Goal: Use online tool/utility: Utilize a website feature to perform a specific function

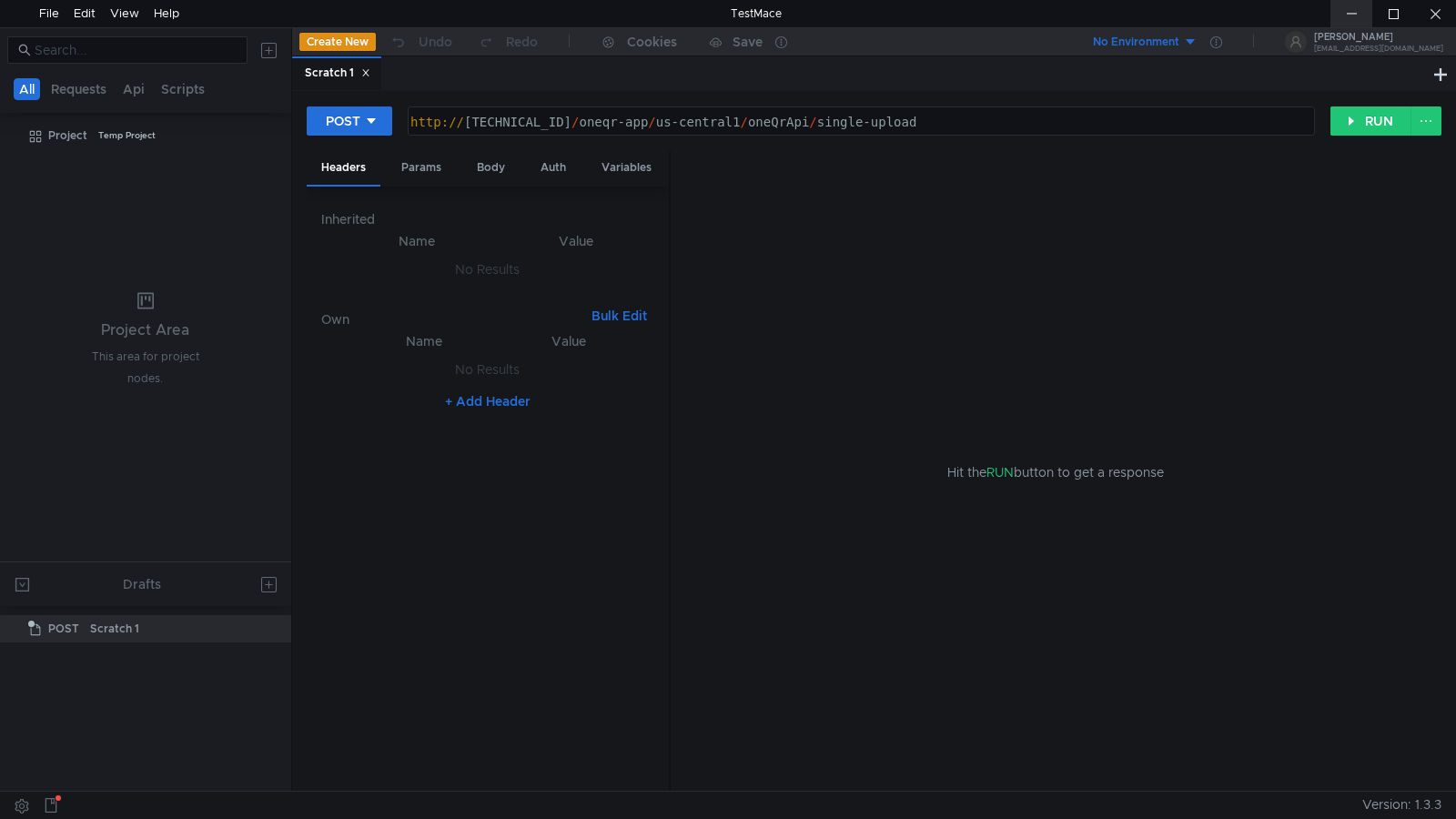
click at [1351, 17] on div at bounding box center [1351, 14] width 42 height 27
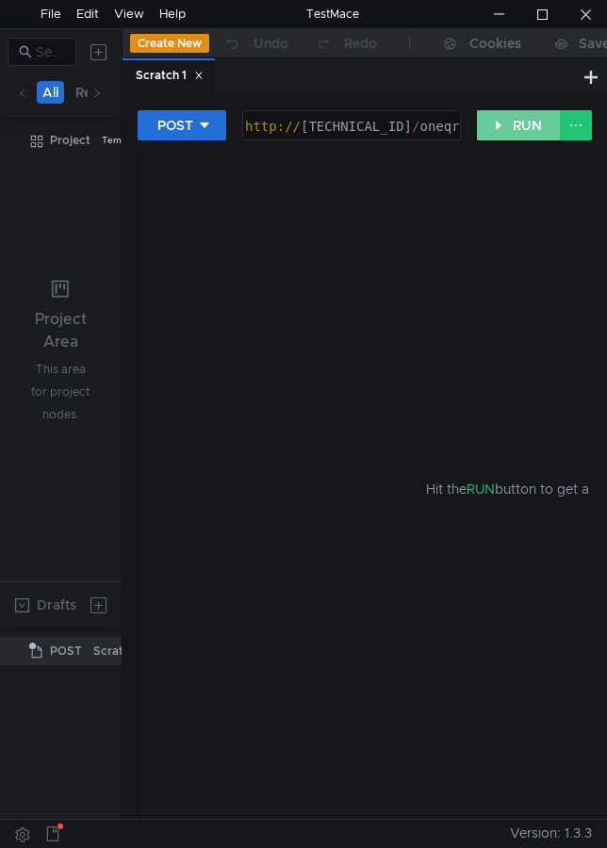
click at [504, 127] on button "RUN" at bounding box center [519, 125] width 84 height 30
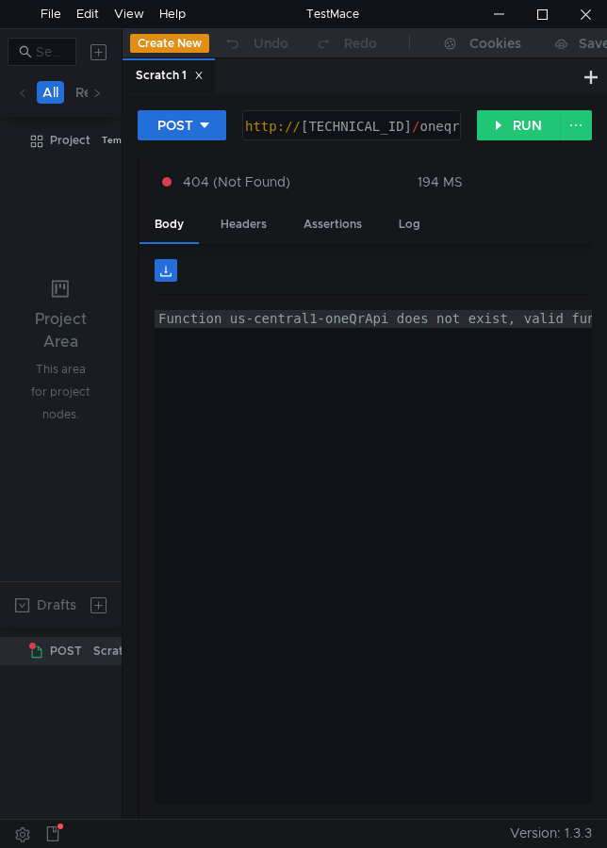
type textarea "Function us-central1-oneQrApi does not exist, valid functions are:"
click at [256, 403] on div "Function us-central1-oneQrApi does not exist, valid functions are:" at bounding box center [546, 575] width 783 height 531
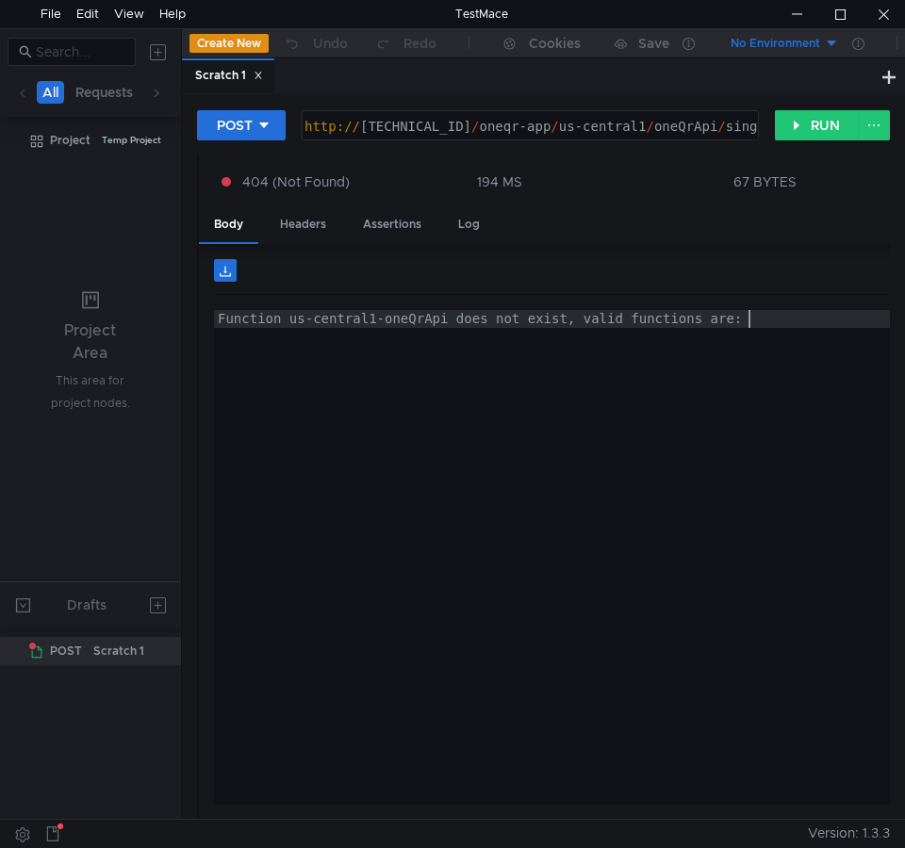
click at [706, 415] on div "Function us-central1-oneQrApi does not exist, valid functions are:" at bounding box center [605, 575] width 783 height 531
click at [840, 17] on div at bounding box center [839, 14] width 43 height 28
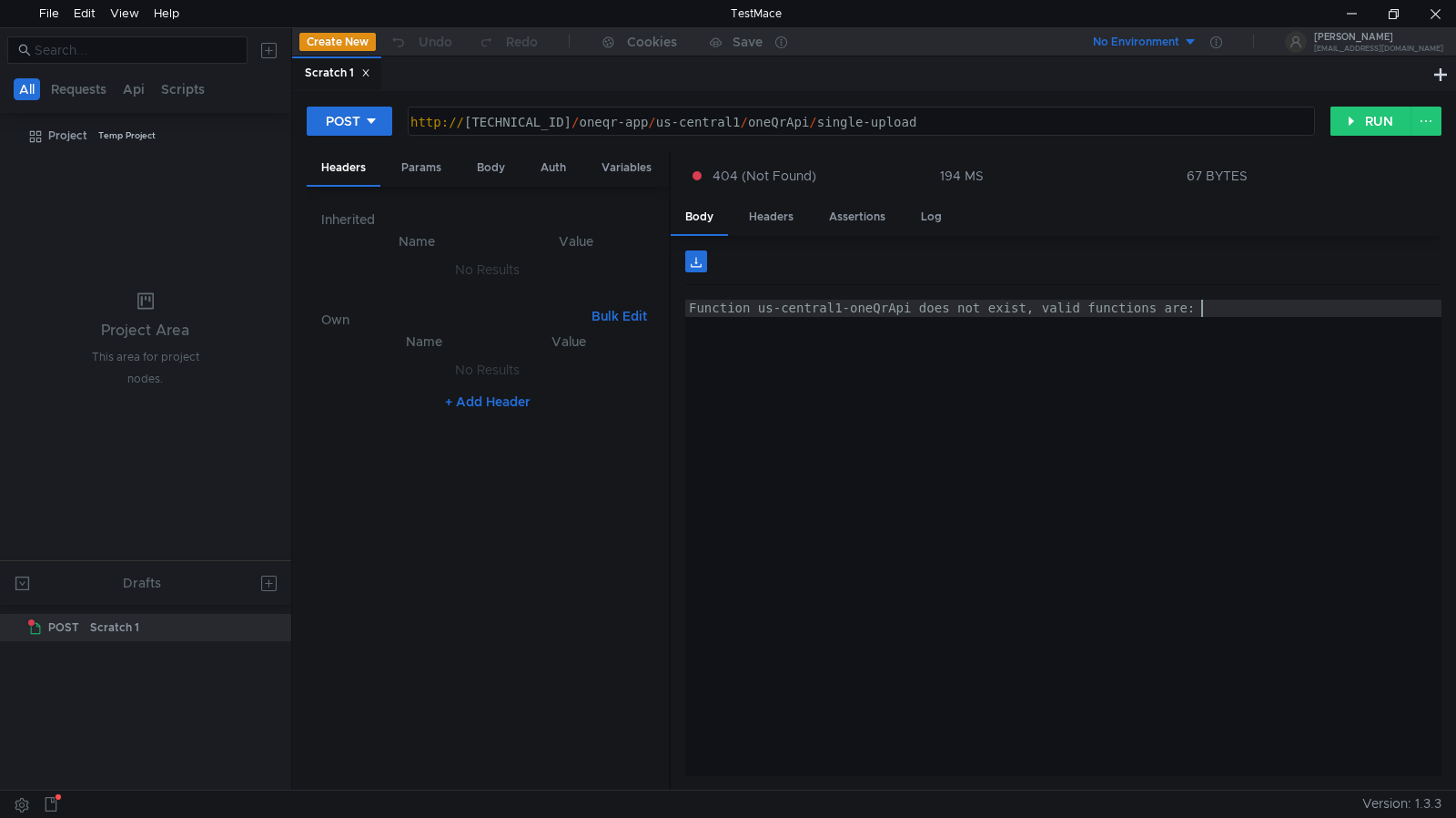
click at [1053, 446] on div "Function us-central1-oneQrApi does not exist, valid functions are:" at bounding box center [1063, 555] width 756 height 513
click at [791, 212] on div "Headers" at bounding box center [771, 216] width 73 height 34
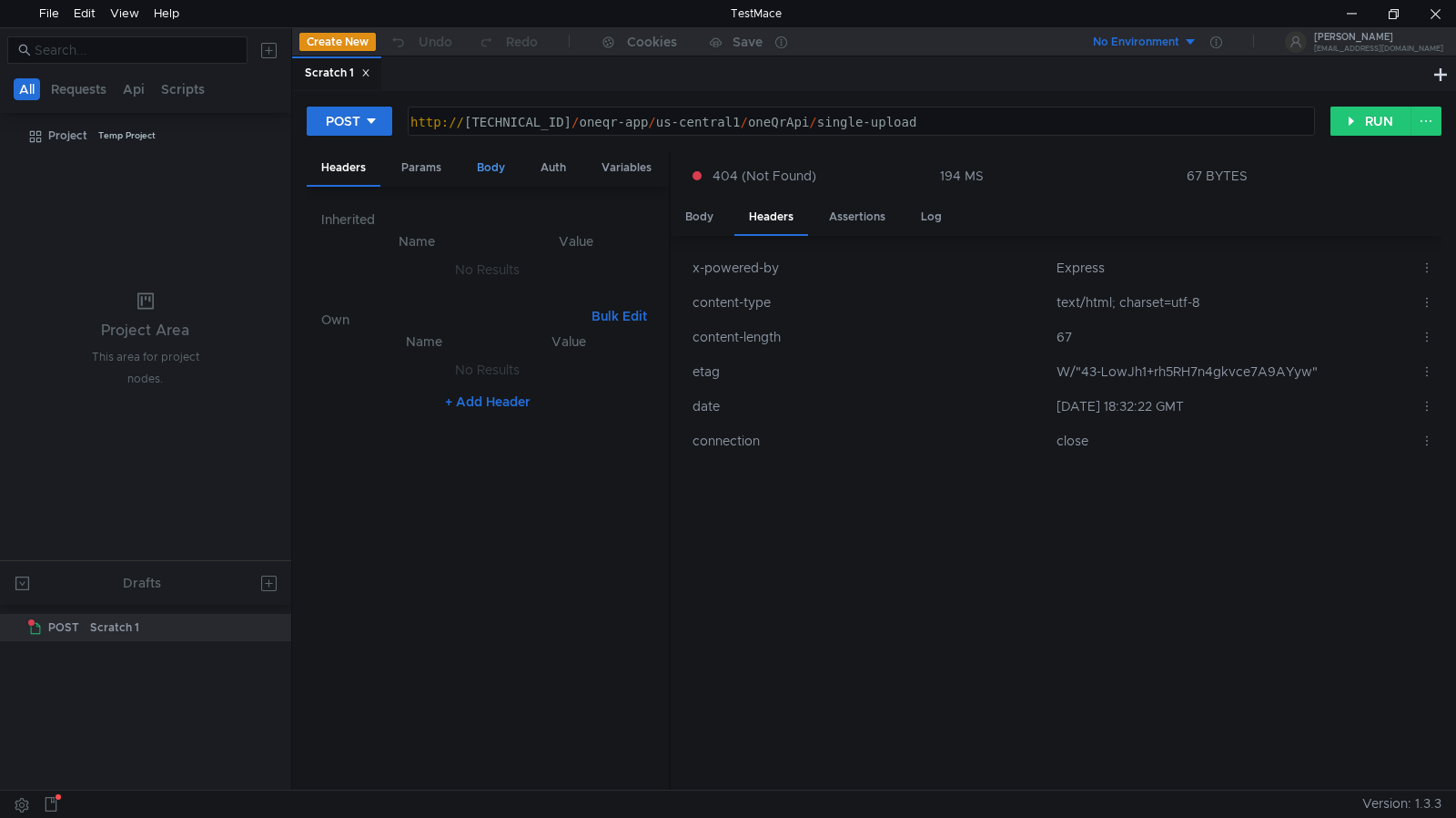
click at [490, 166] on div "Body" at bounding box center [490, 167] width 57 height 34
click at [865, 212] on div "Assertions" at bounding box center [857, 216] width 86 height 34
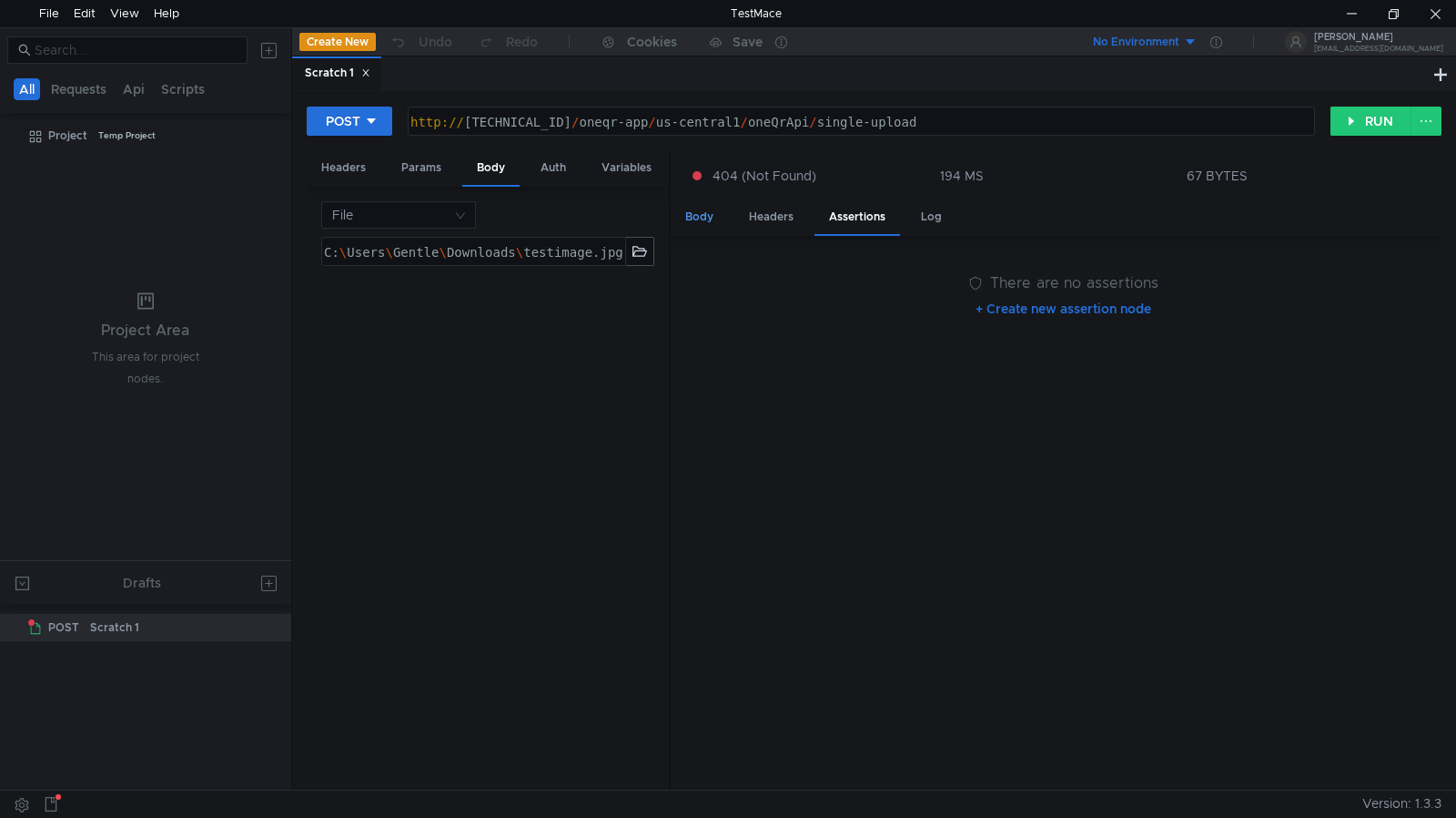
click at [697, 219] on div "Body" at bounding box center [699, 216] width 57 height 34
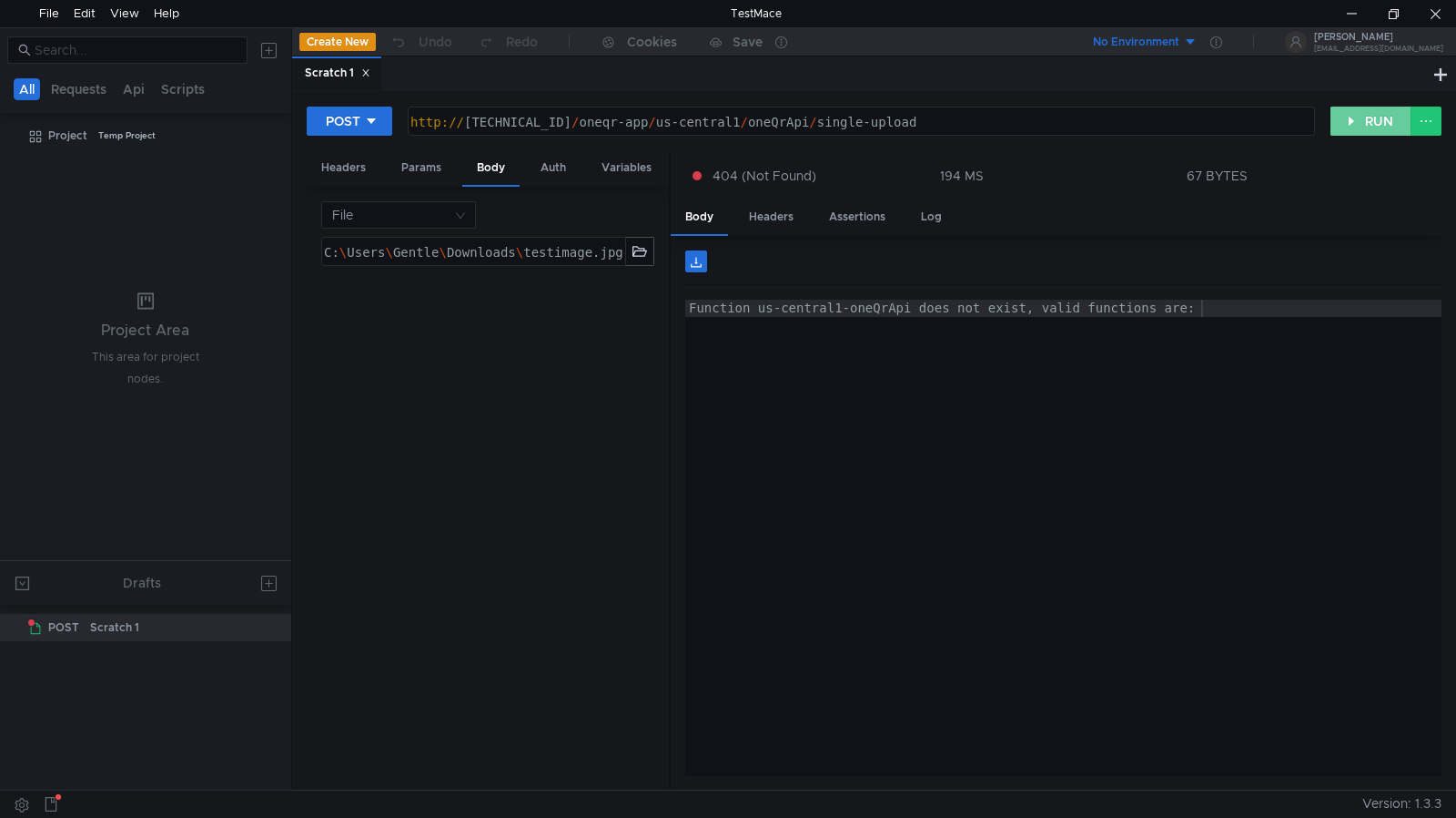
click at [1366, 129] on button "RUN" at bounding box center [1371, 121] width 81 height 29
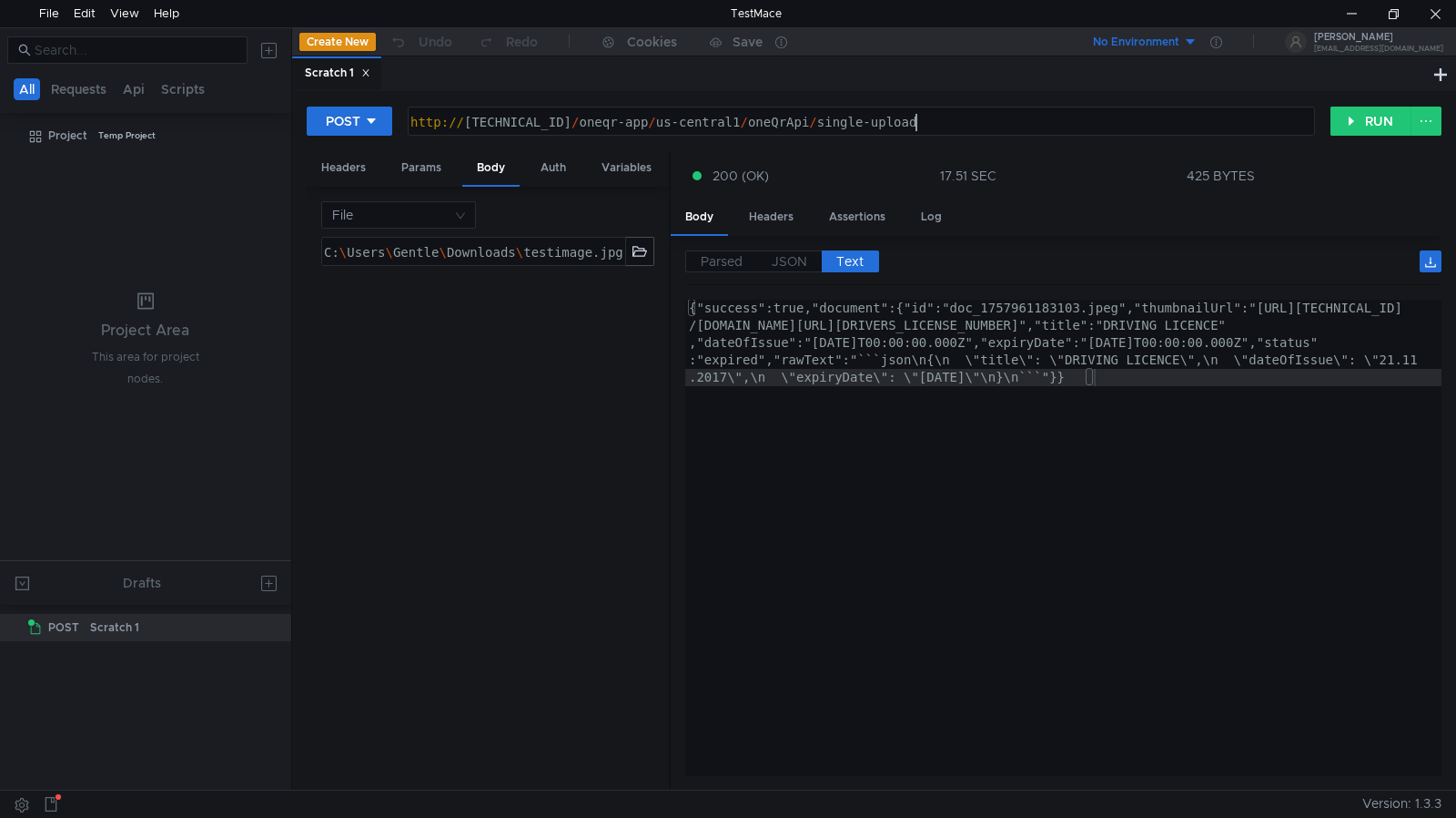
drag, startPoint x: 943, startPoint y: 122, endPoint x: 927, endPoint y: 137, distance: 21.9
click at [942, 122] on div "http:// 127.0.0.1:5001 / oneqr-app / us-central1 / oneQrApi / single-upload" at bounding box center [859, 140] width 906 height 52
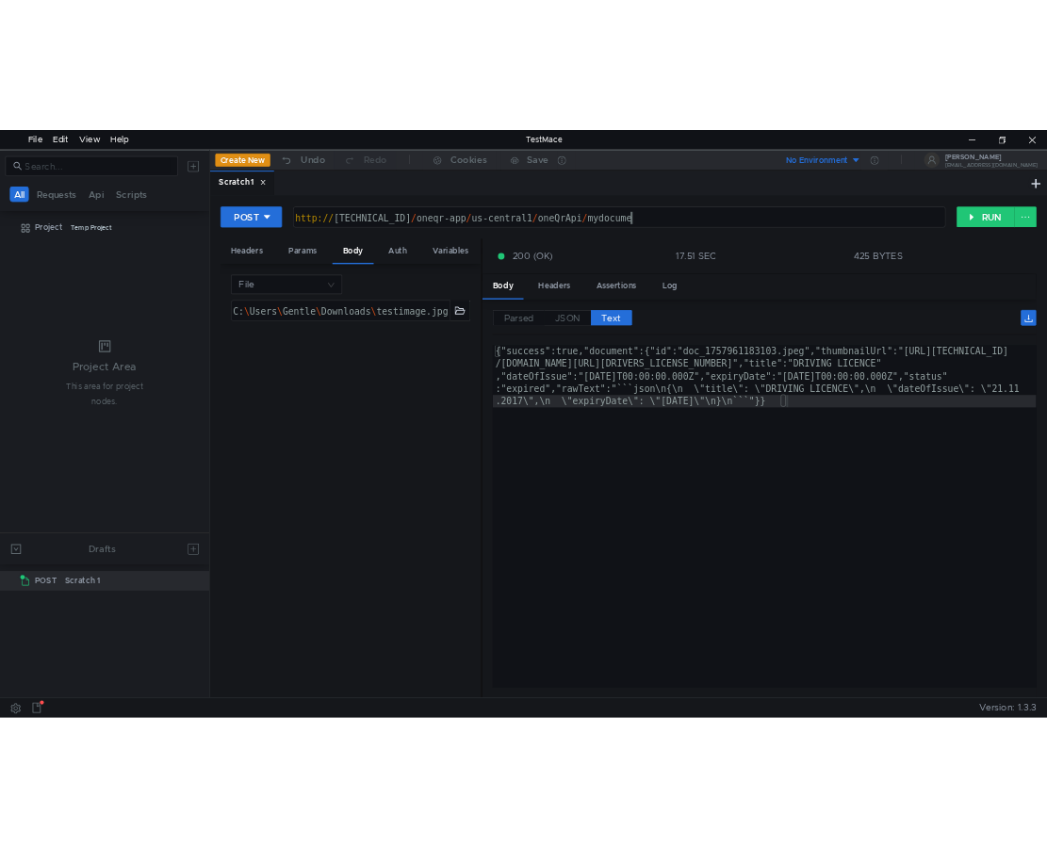
scroll to position [0, 35]
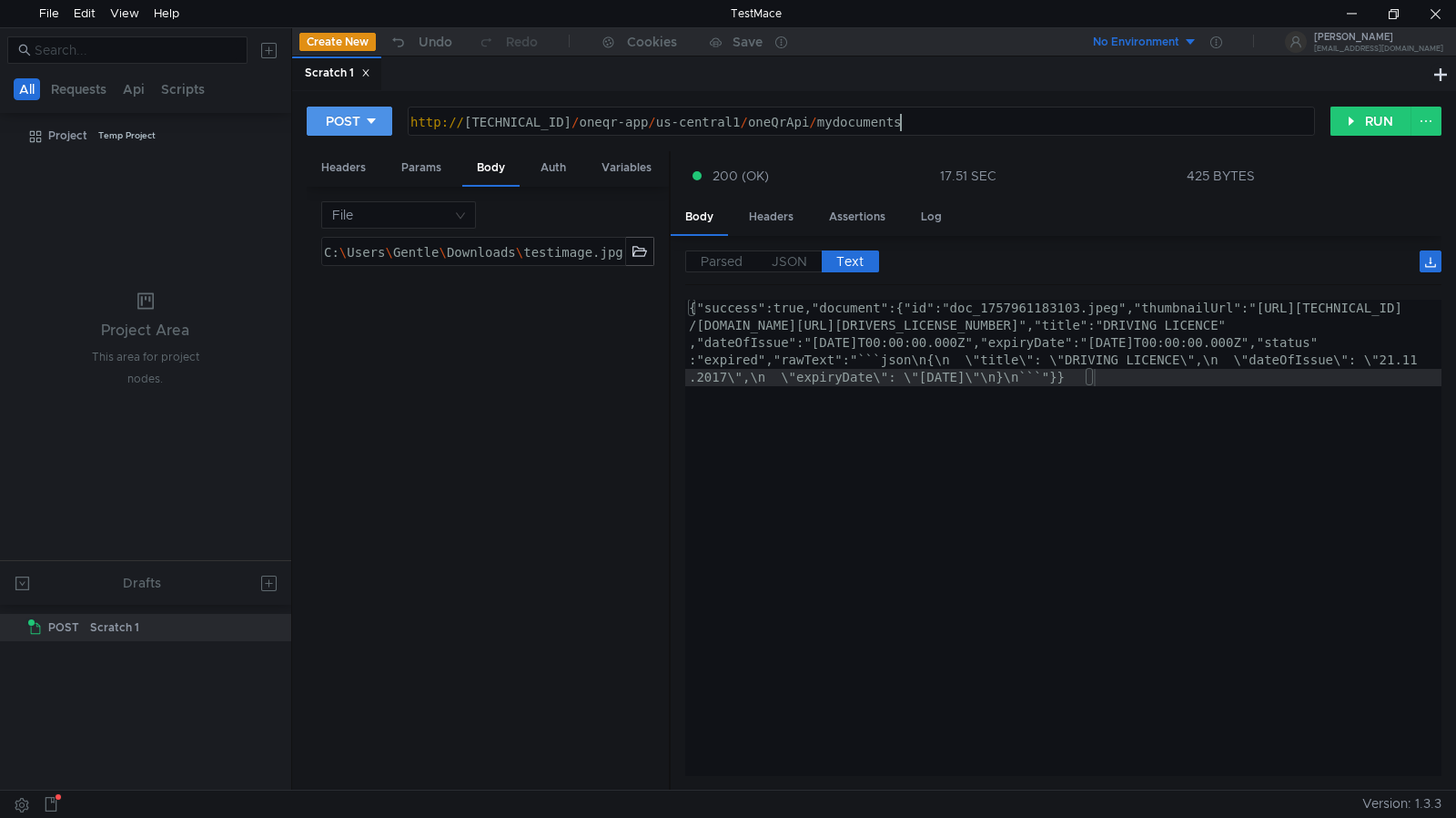
type textarea "[URL][TECHNICAL_ID]"
click at [378, 120] on button "POST" at bounding box center [350, 121] width 86 height 29
click at [368, 158] on li "GET" at bounding box center [350, 159] width 86 height 29
drag, startPoint x: 1359, startPoint y: 127, endPoint x: 1364, endPoint y: 155, distance: 28.4
click at [1359, 127] on button "RUN" at bounding box center [1371, 121] width 81 height 29
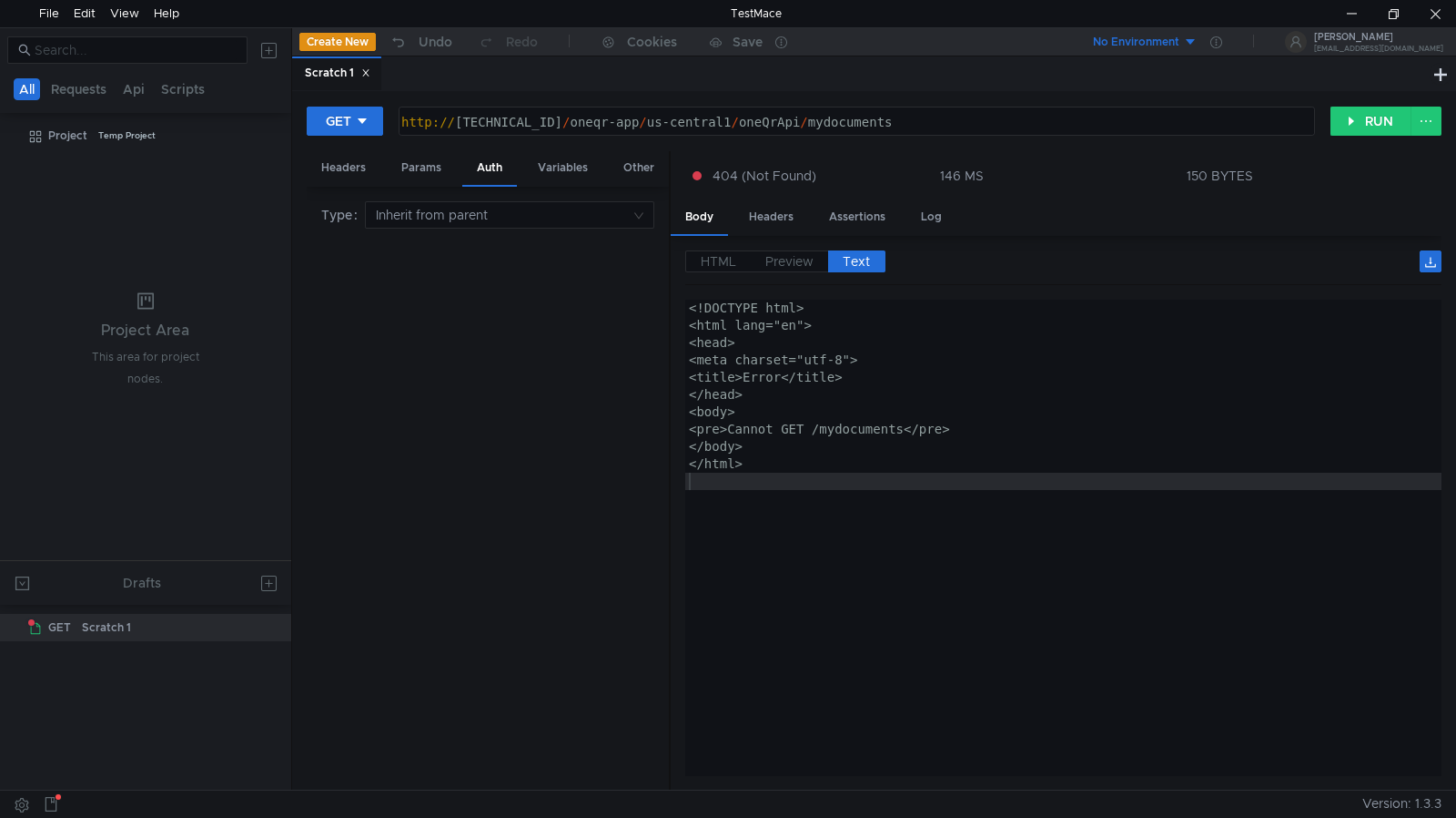
click at [858, 522] on div "<!DOCTYPE html> <html lang="en"> <head> <meta charset="utf-8"> <title>Error</ti…" at bounding box center [1063, 555] width 756 height 513
click at [1344, 18] on div at bounding box center [1351, 14] width 42 height 27
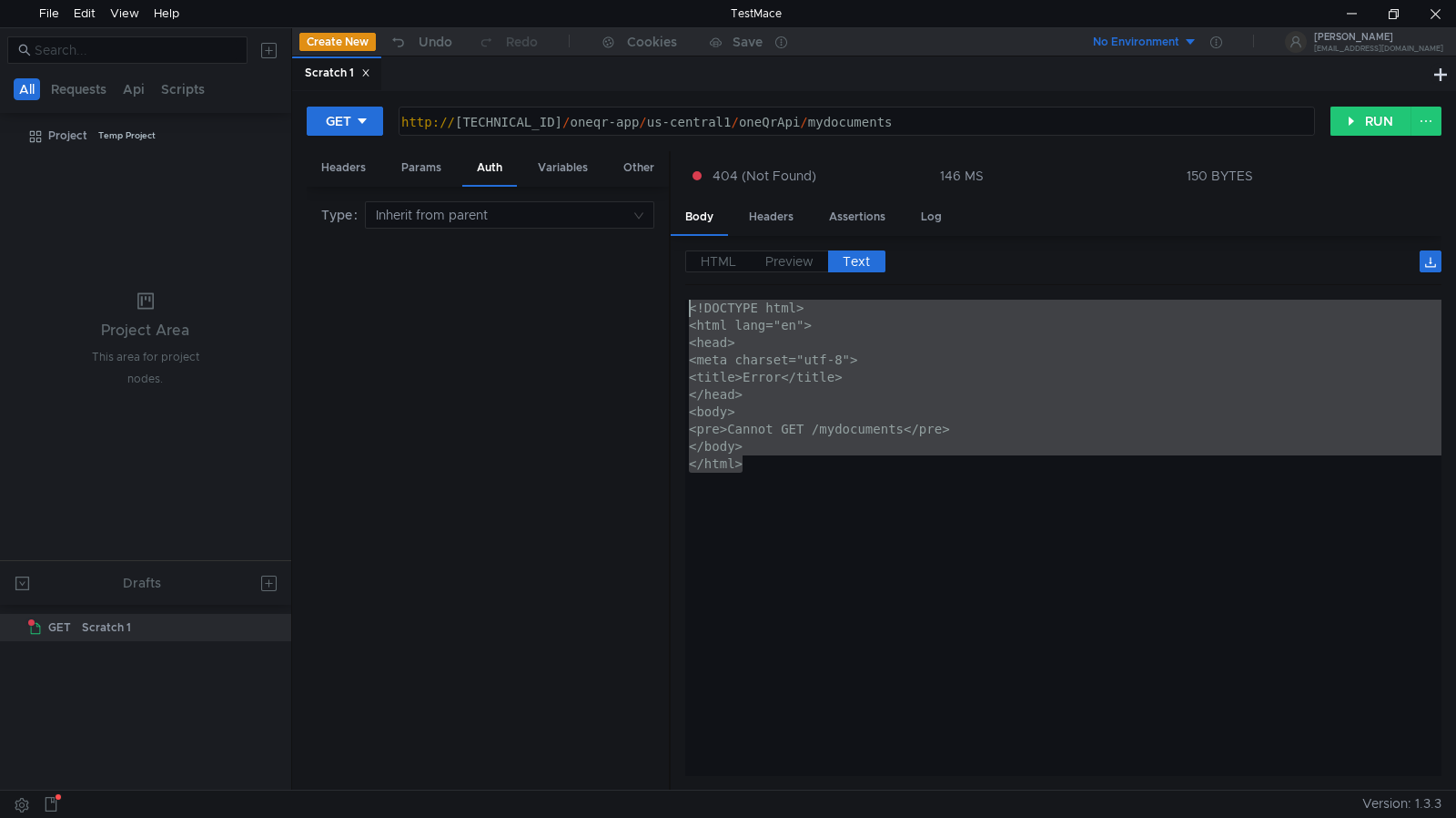
drag, startPoint x: 780, startPoint y: 468, endPoint x: 694, endPoint y: 288, distance: 199.5
click at [694, 288] on div "HTML Preview Text </html> <!DOCTYPE html> <html lang="en"> <head> <meta charset…" at bounding box center [1063, 513] width 756 height 525
type textarea "<!DOCTYPE html> <html lang="en">"
click at [1350, 11] on div at bounding box center [1351, 14] width 42 height 27
click at [1399, 0] on div at bounding box center [1393, 14] width 42 height 27
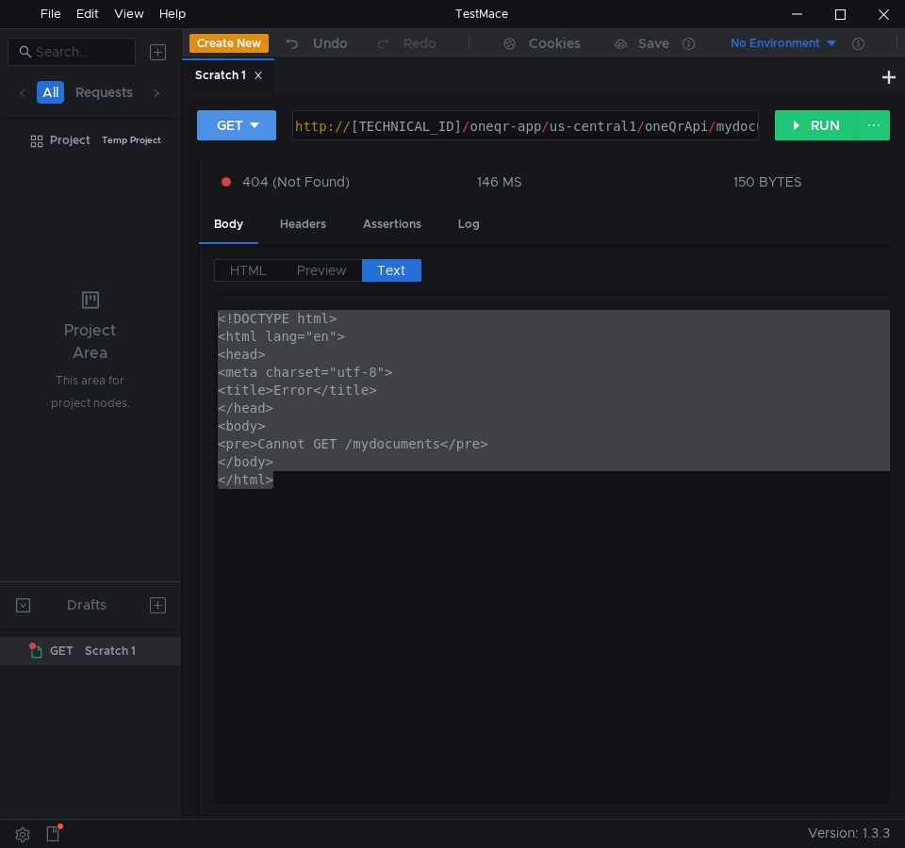
click at [254, 125] on icon at bounding box center [254, 126] width 9 height 6
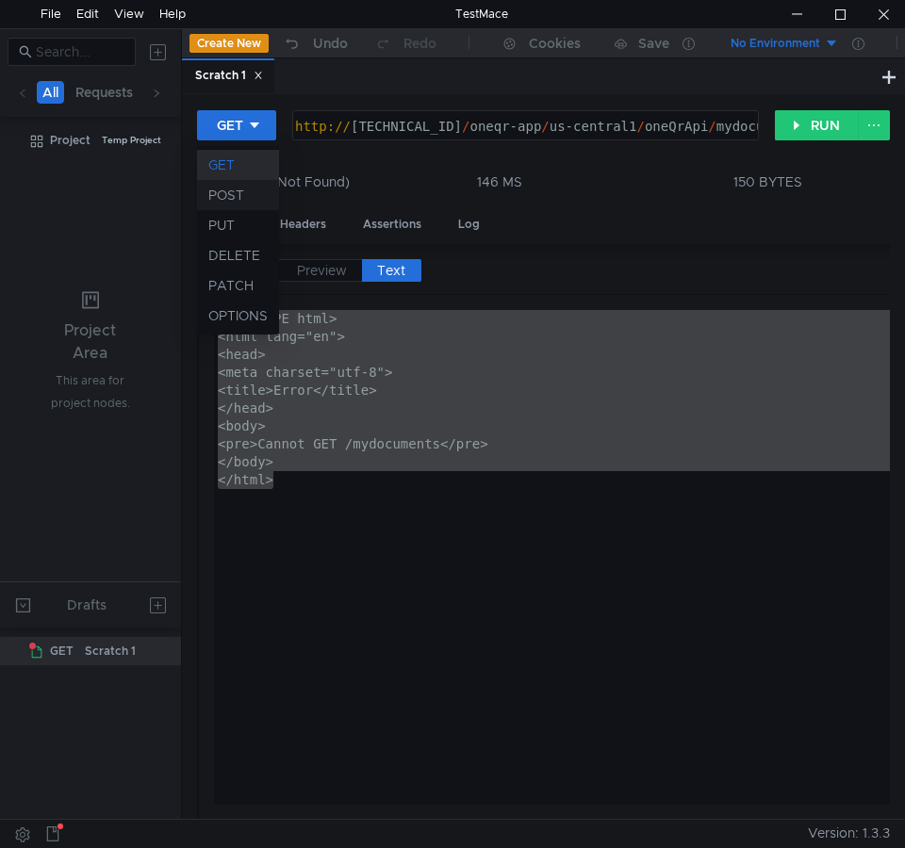
click at [233, 198] on li "POST" at bounding box center [238, 195] width 82 height 30
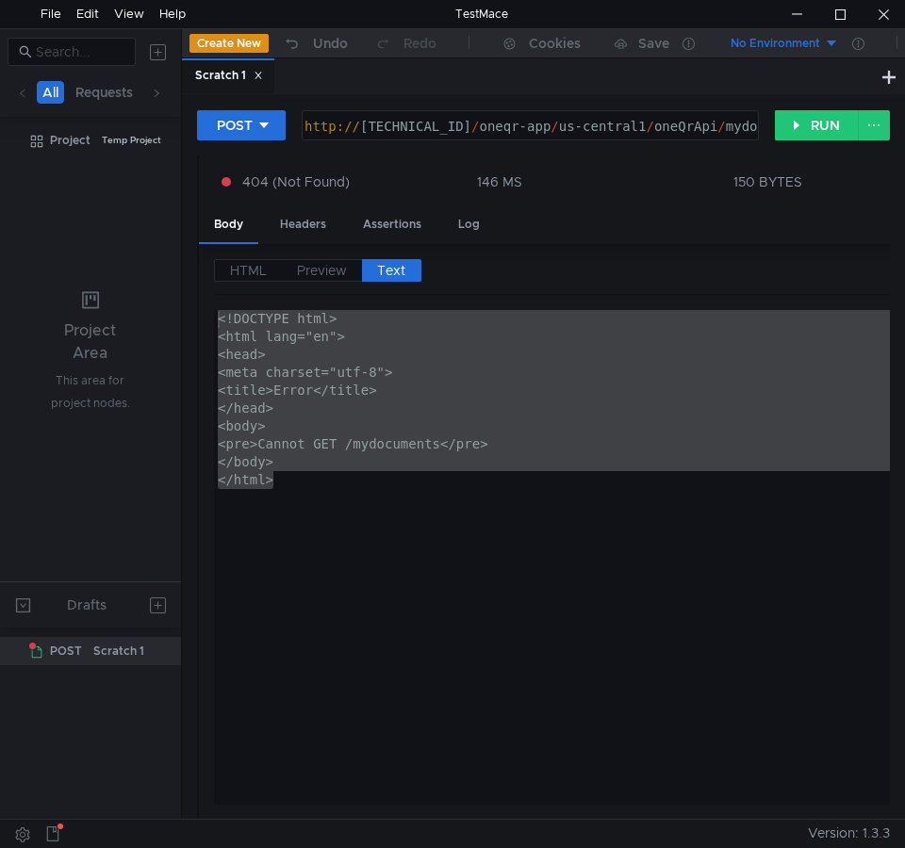
click at [743, 128] on div "http:// 127.0.0.1:5001 / oneqr-app / us-central1 / oneQrApi / mydocuments" at bounding box center [558, 145] width 515 height 54
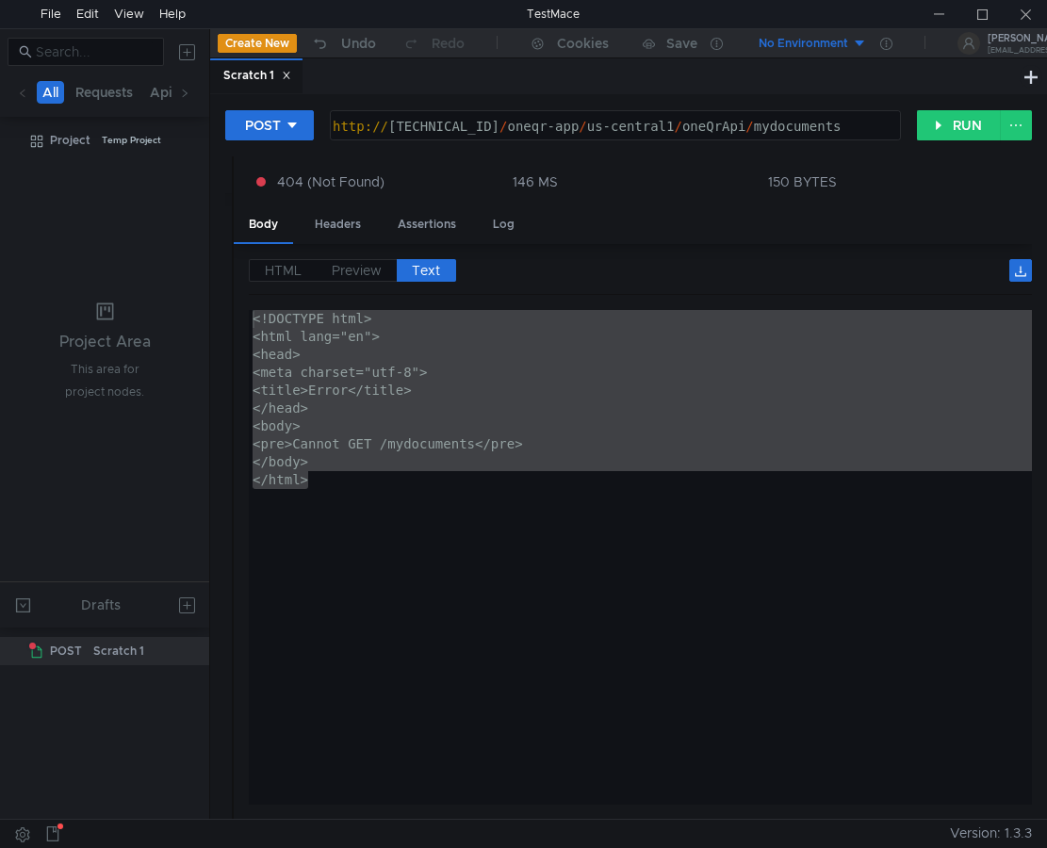
click at [852, 250] on div "HTML Preview Text <!DOCTYPE html> <html lang="en"> <!DOCTYPE html> <html lang="…" at bounding box center [633, 532] width 798 height 576
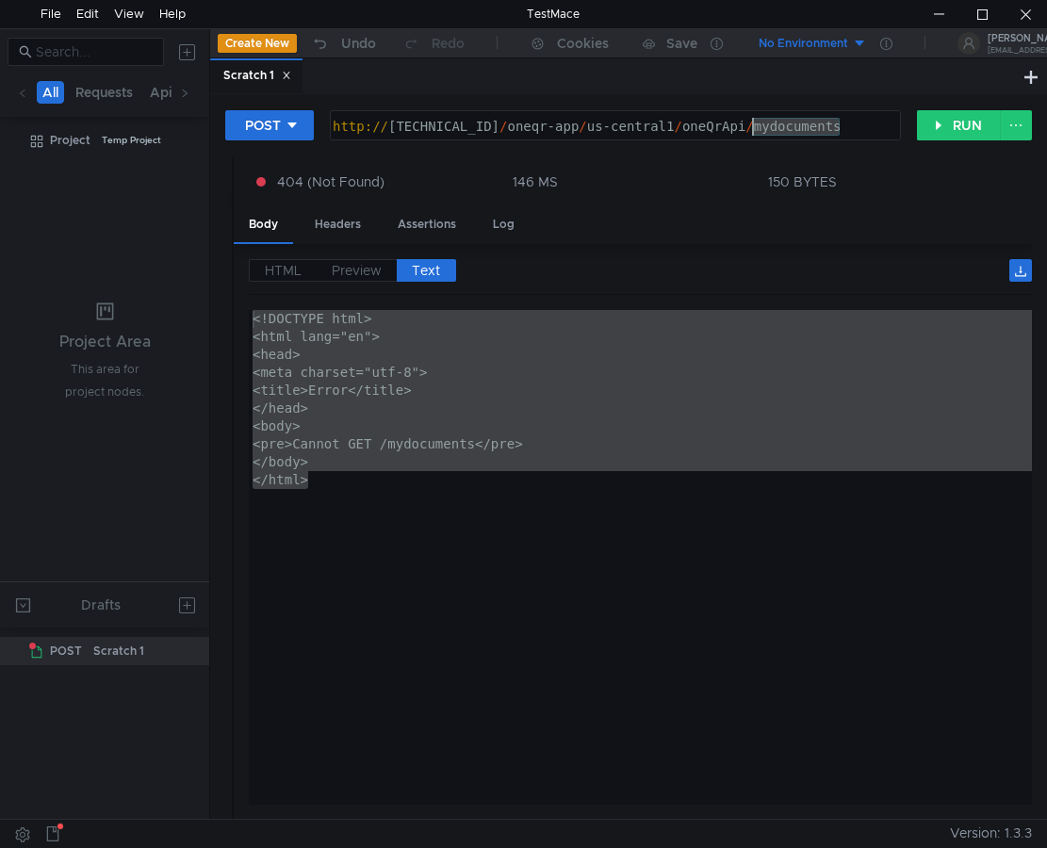
drag, startPoint x: 859, startPoint y: 128, endPoint x: 753, endPoint y: 136, distance: 105.8
click at [753, 136] on div "http:// 127.0.0.1:5001 / oneqr-app / us-central1 / oneQrApi / mydocuments" at bounding box center [613, 145] width 569 height 54
drag, startPoint x: 960, startPoint y: 123, endPoint x: 905, endPoint y: 207, distance: 100.9
click at [959, 123] on button "RUN" at bounding box center [959, 125] width 84 height 30
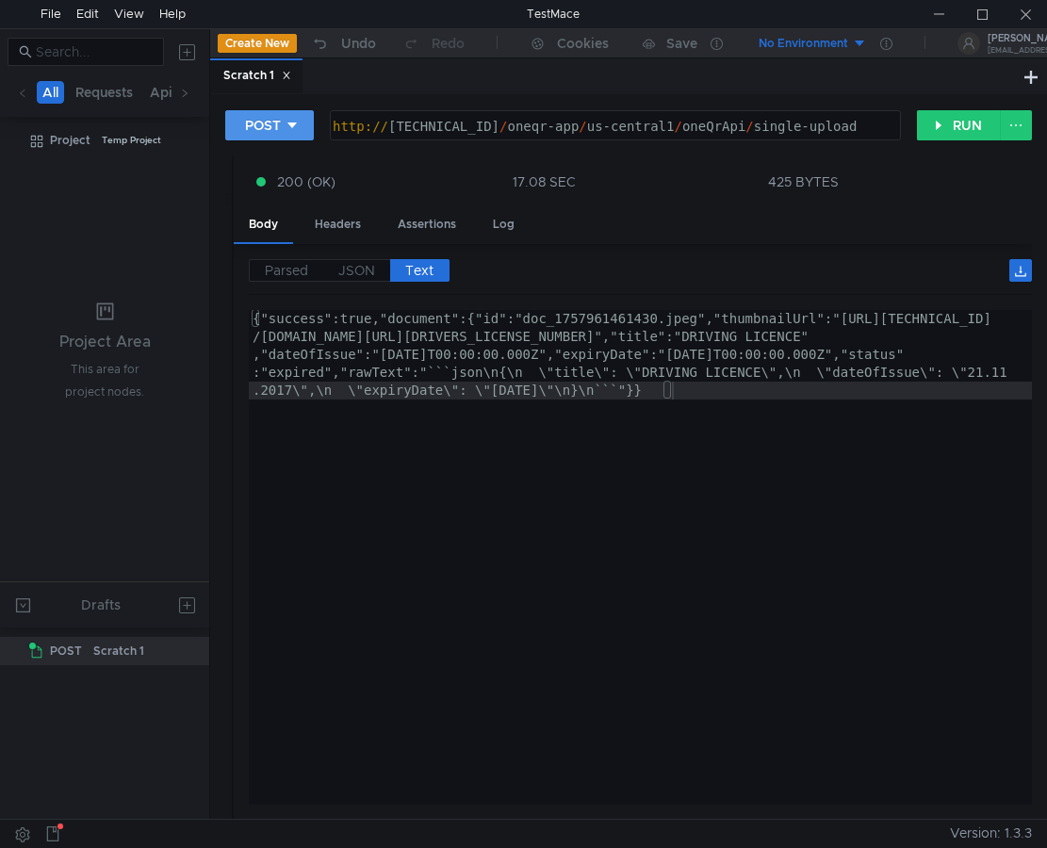
drag, startPoint x: 300, startPoint y: 123, endPoint x: 271, endPoint y: 167, distance: 53.1
click at [300, 123] on button "POST" at bounding box center [269, 125] width 89 height 30
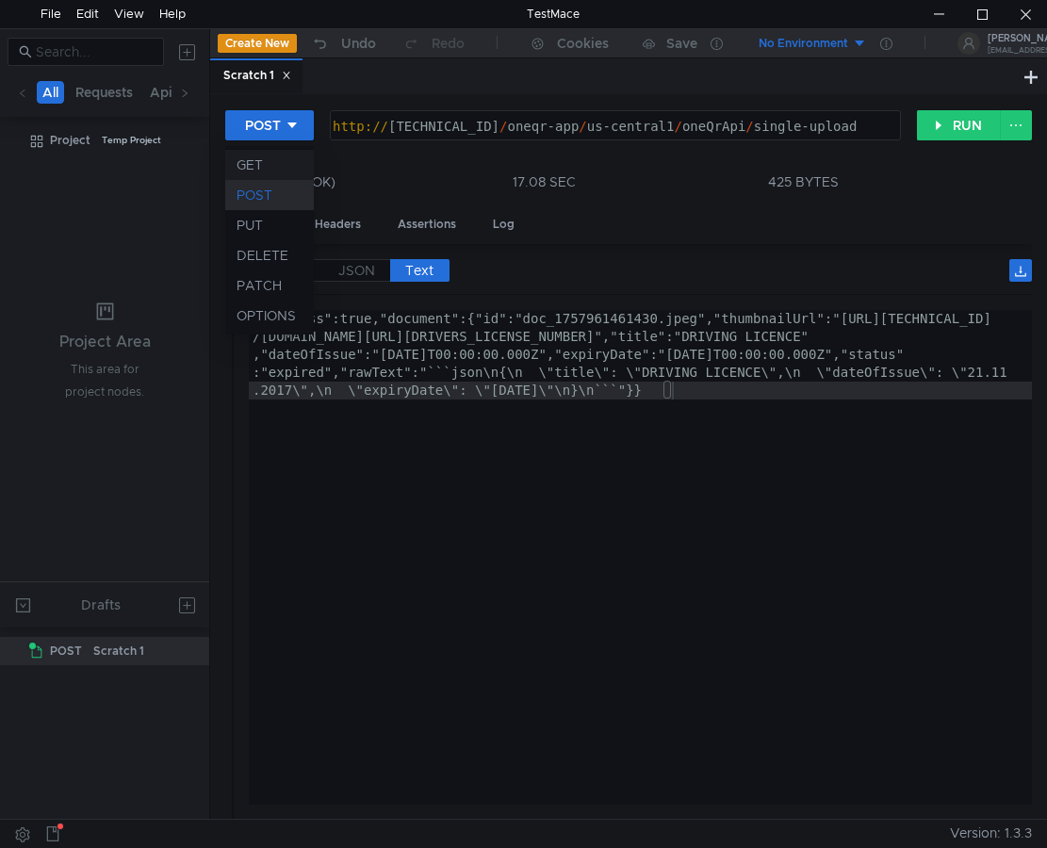
click at [282, 163] on li "GET" at bounding box center [269, 165] width 89 height 30
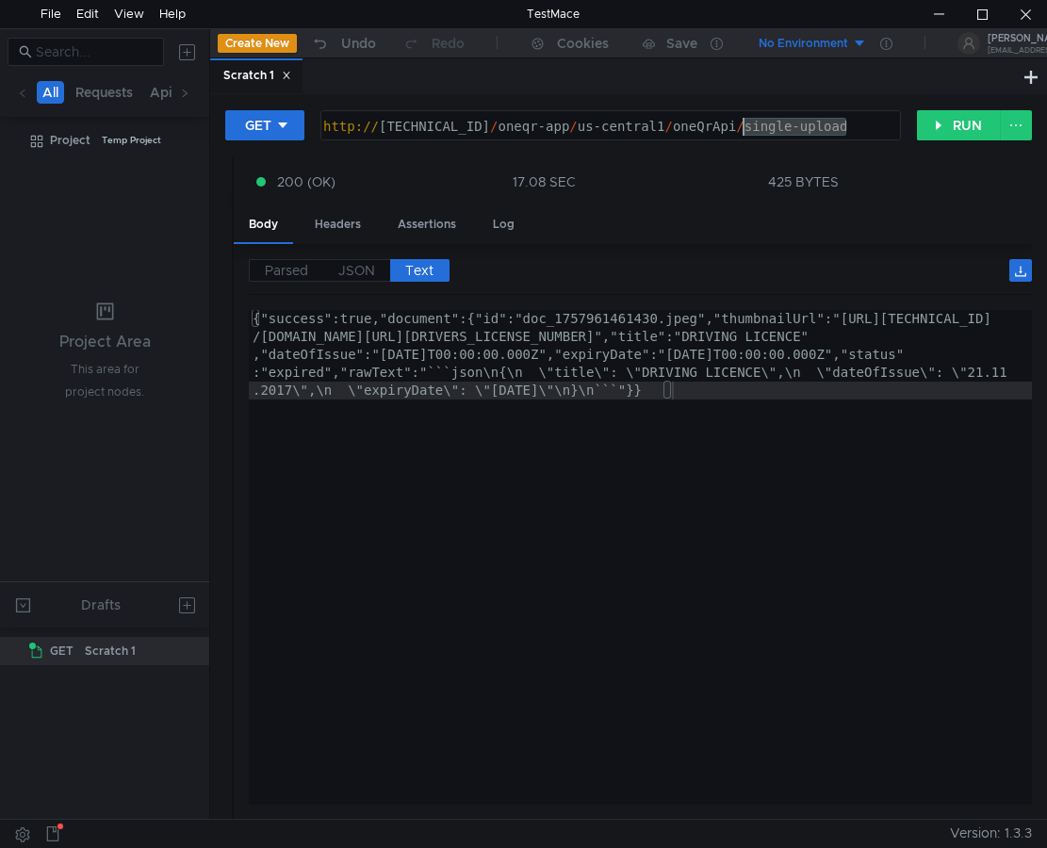
drag, startPoint x: 864, startPoint y: 133, endPoint x: 620, endPoint y: 315, distance: 304.5
click at [741, 128] on div "http:// 127.0.0.1:5001 / oneqr-app / us-central1 / oneQrApi / single-upload" at bounding box center [609, 145] width 579 height 54
type textarea "[URL][TECHNICAL_ID]"
click at [953, 132] on button "RUN" at bounding box center [959, 125] width 84 height 30
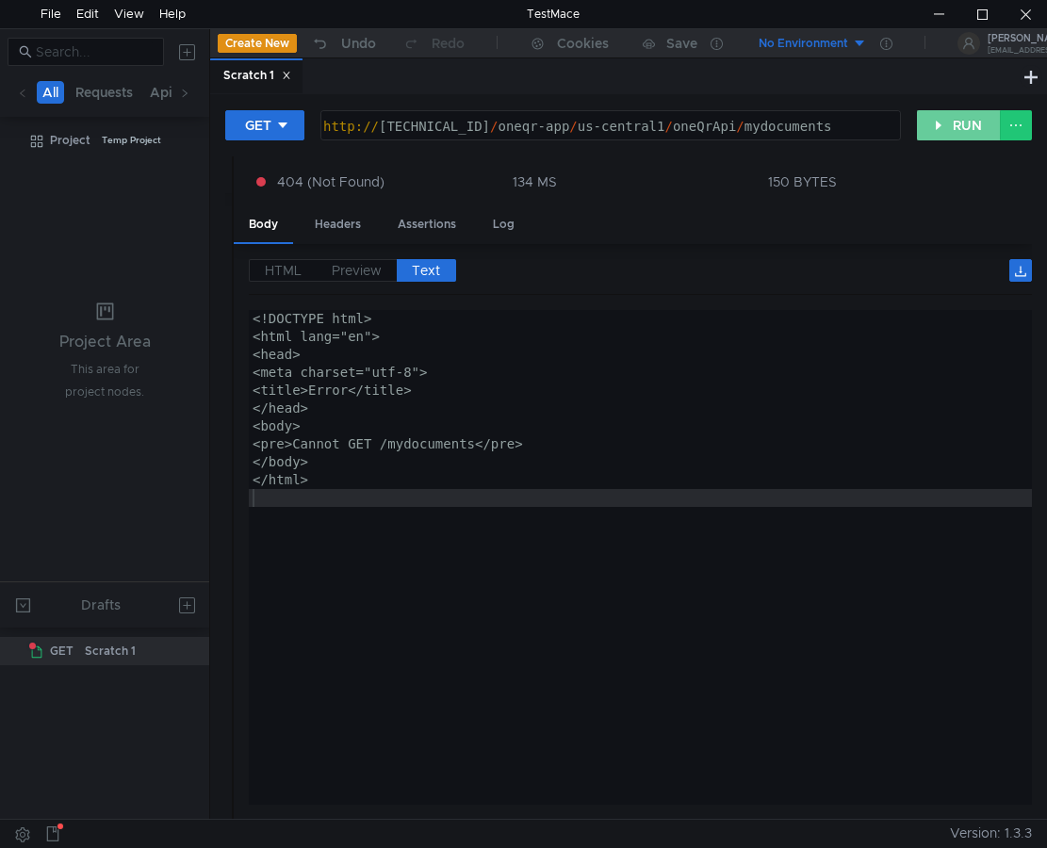
click at [955, 131] on button "RUN" at bounding box center [959, 125] width 84 height 30
click at [955, 130] on button "RUN" at bounding box center [959, 125] width 84 height 30
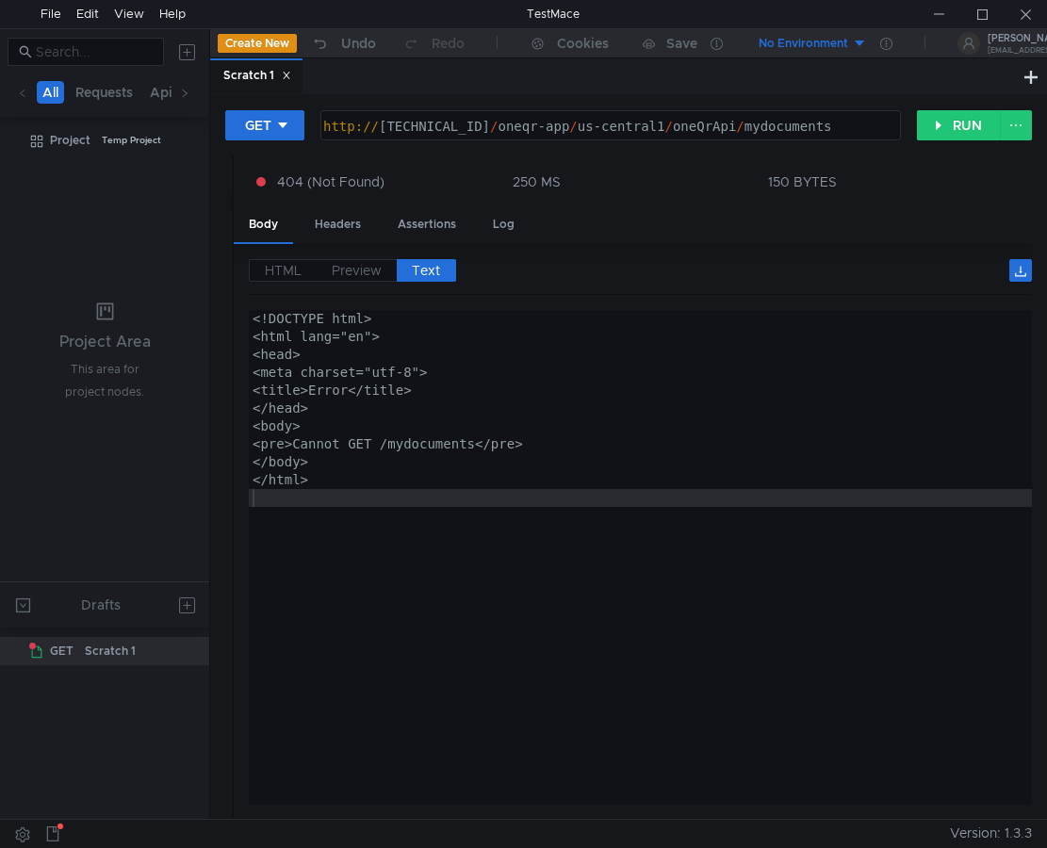
click at [987, 370] on div "<!DOCTYPE html> <html lang="en"> <head> <meta charset="utf-8"> <title>Error</ti…" at bounding box center [640, 575] width 783 height 531
type textarea "<meta charset="utf-8">"
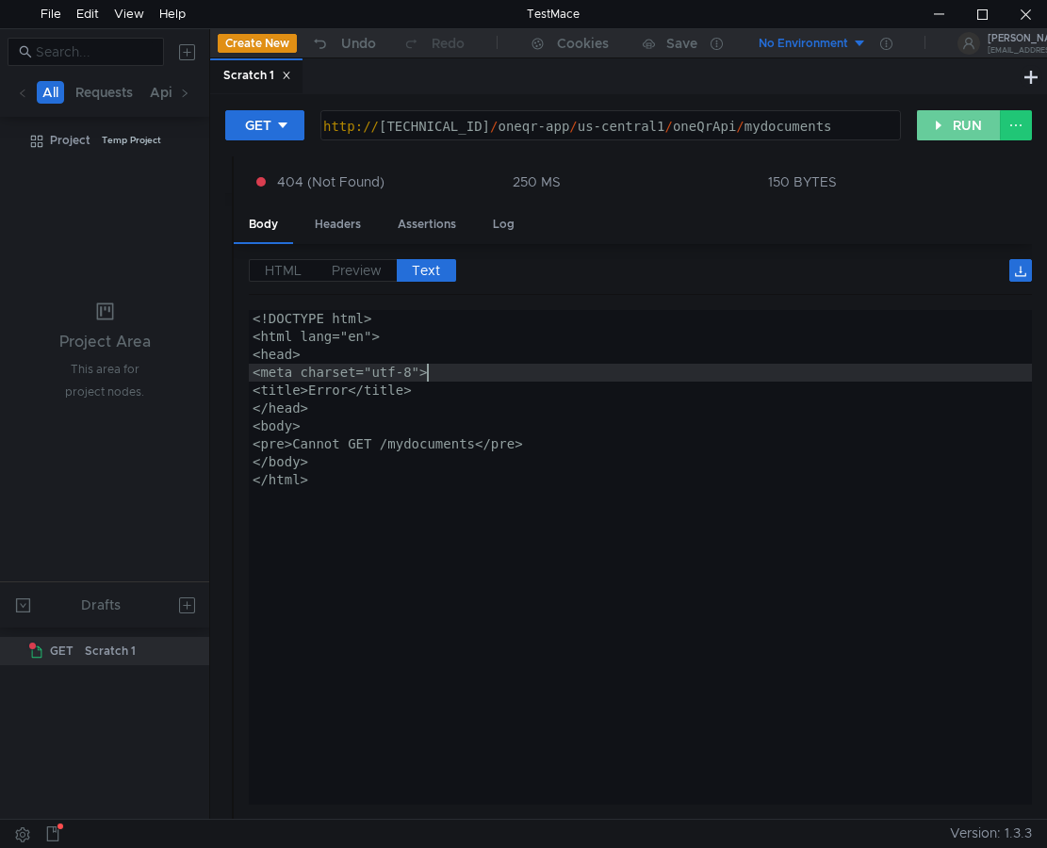
click at [951, 133] on button "RUN" at bounding box center [959, 125] width 84 height 30
drag, startPoint x: 841, startPoint y: 131, endPoint x: 743, endPoint y: 128, distance: 98.1
click at [743, 128] on div "http:// 127.0.0.1:5001 / oneqr-app / us-central1 / oneQrApi / mydocuments" at bounding box center [609, 145] width 579 height 54
click at [285, 118] on button "GET" at bounding box center [264, 125] width 79 height 30
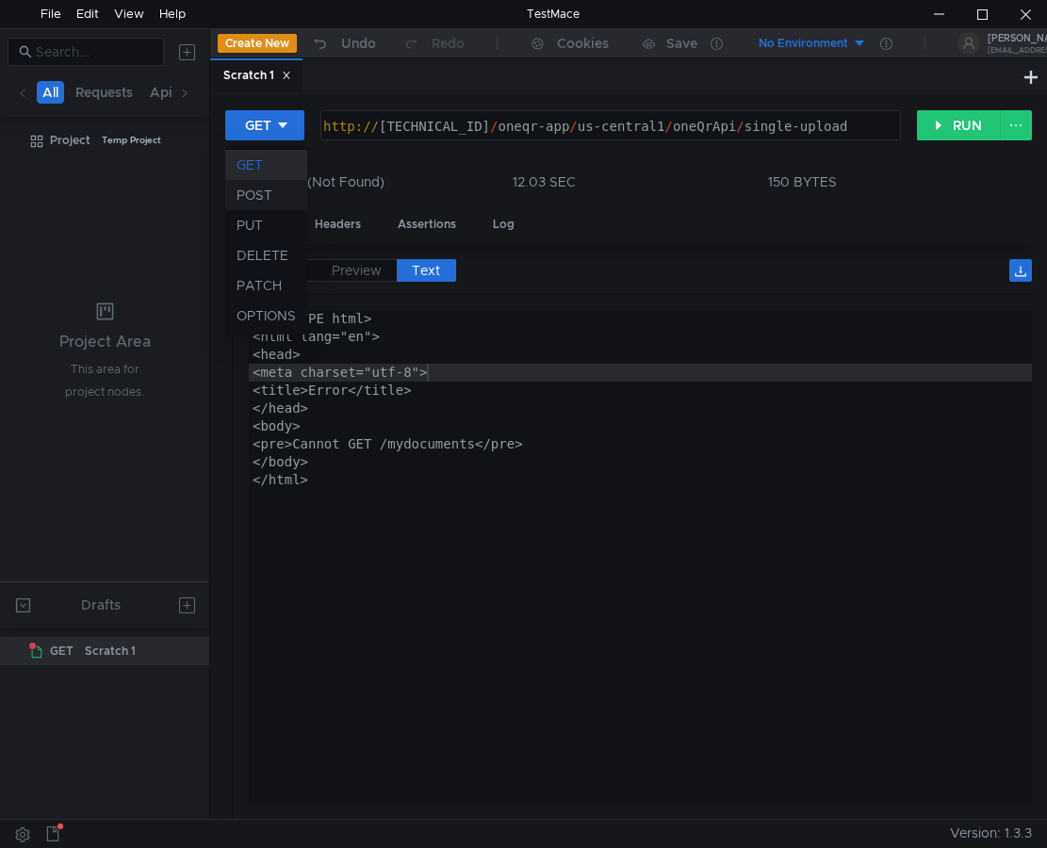
click at [283, 189] on li "POST" at bounding box center [266, 195] width 82 height 30
click at [953, 130] on button "RUN" at bounding box center [959, 125] width 84 height 30
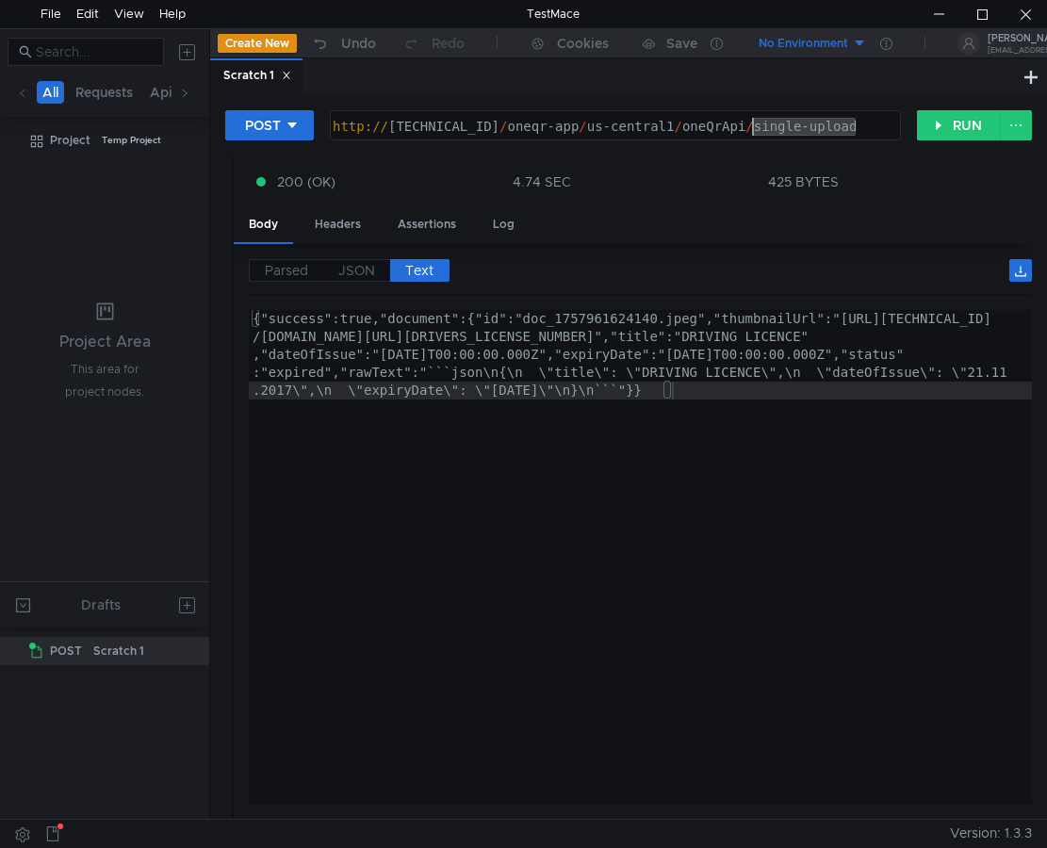
drag, startPoint x: 866, startPoint y: 131, endPoint x: 754, endPoint y: 134, distance: 112.2
click at [754, 128] on div "http:// 127.0.0.1:5001 / oneqr-app / us-central1 / oneQrApi / single-upload" at bounding box center [613, 145] width 569 height 54
click at [303, 125] on button "POST" at bounding box center [269, 125] width 89 height 30
click at [276, 159] on li "GET" at bounding box center [269, 165] width 89 height 30
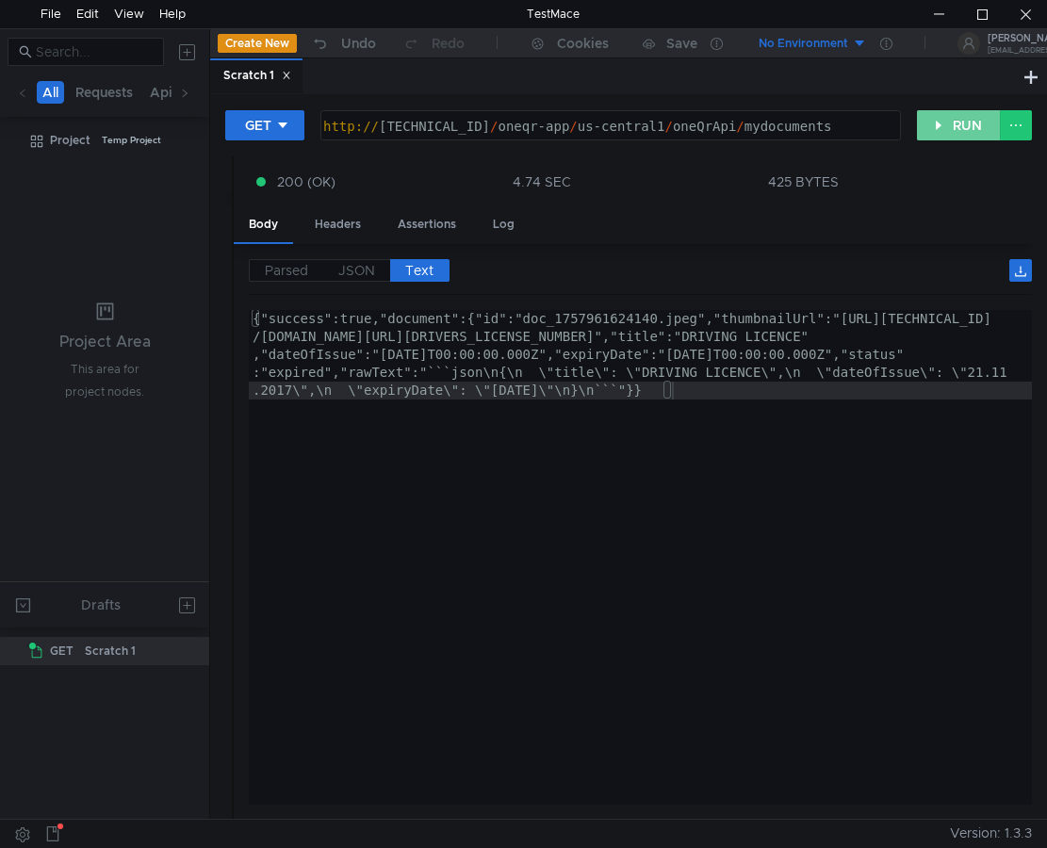
click at [965, 126] on button "RUN" at bounding box center [959, 125] width 84 height 30
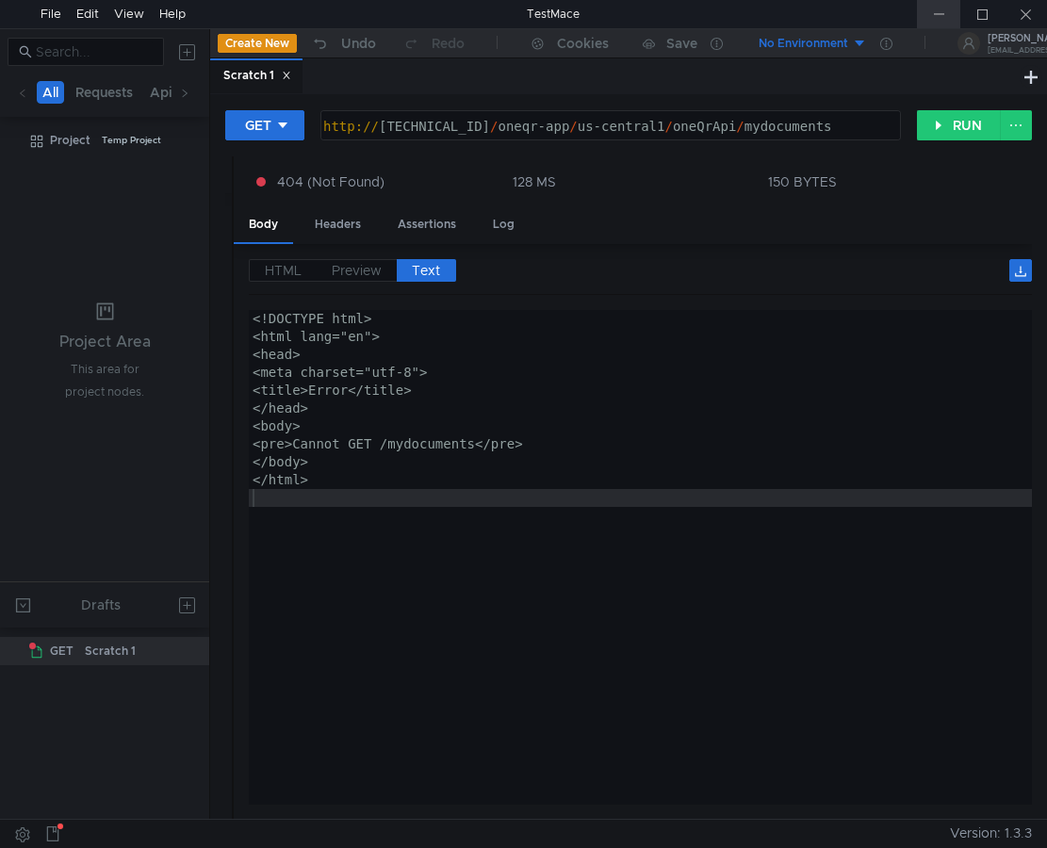
drag, startPoint x: 942, startPoint y: 17, endPoint x: 951, endPoint y: 237, distance: 219.8
click at [941, 17] on div at bounding box center [938, 14] width 43 height 28
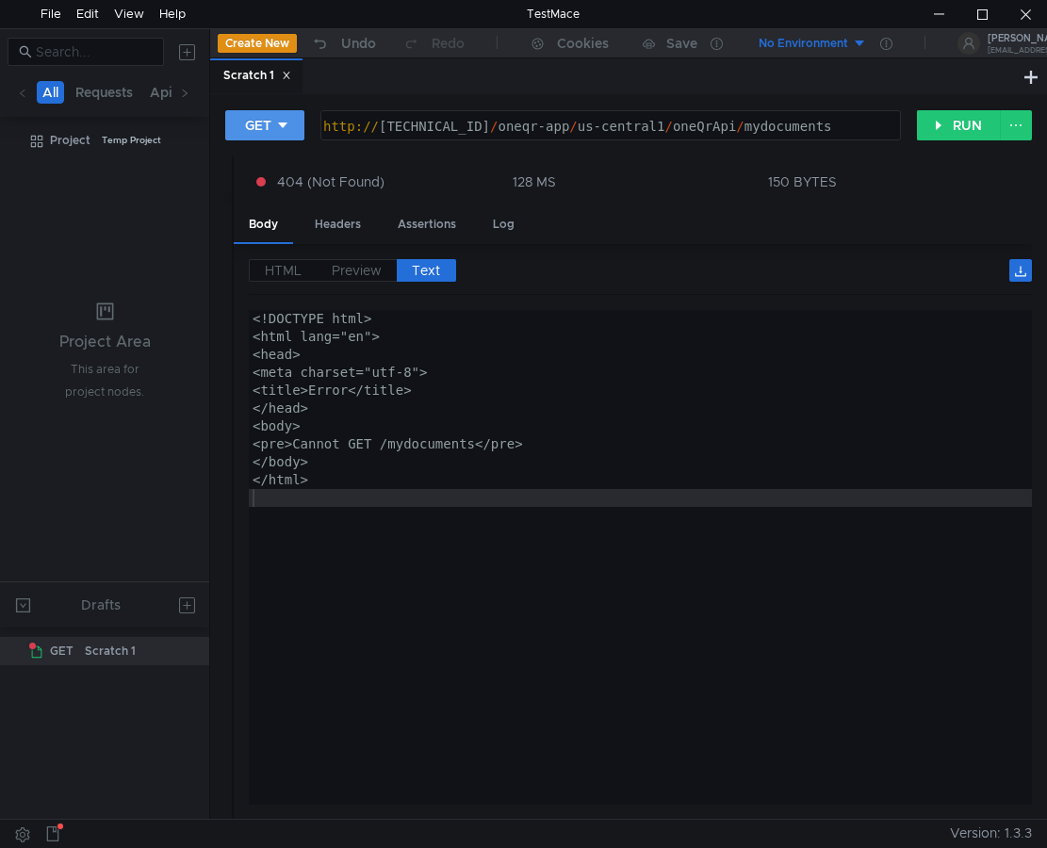
click at [288, 129] on icon at bounding box center [282, 125] width 13 height 13
click at [275, 194] on li "POST" at bounding box center [266, 195] width 82 height 30
drag, startPoint x: 861, startPoint y: 115, endPoint x: 758, endPoint y: 135, distance: 104.6
click at [758, 135] on div "http:// 127.0.0.1:5001 / oneqr-app / us-central1 / oneQrApi / mydocuments" at bounding box center [615, 125] width 569 height 28
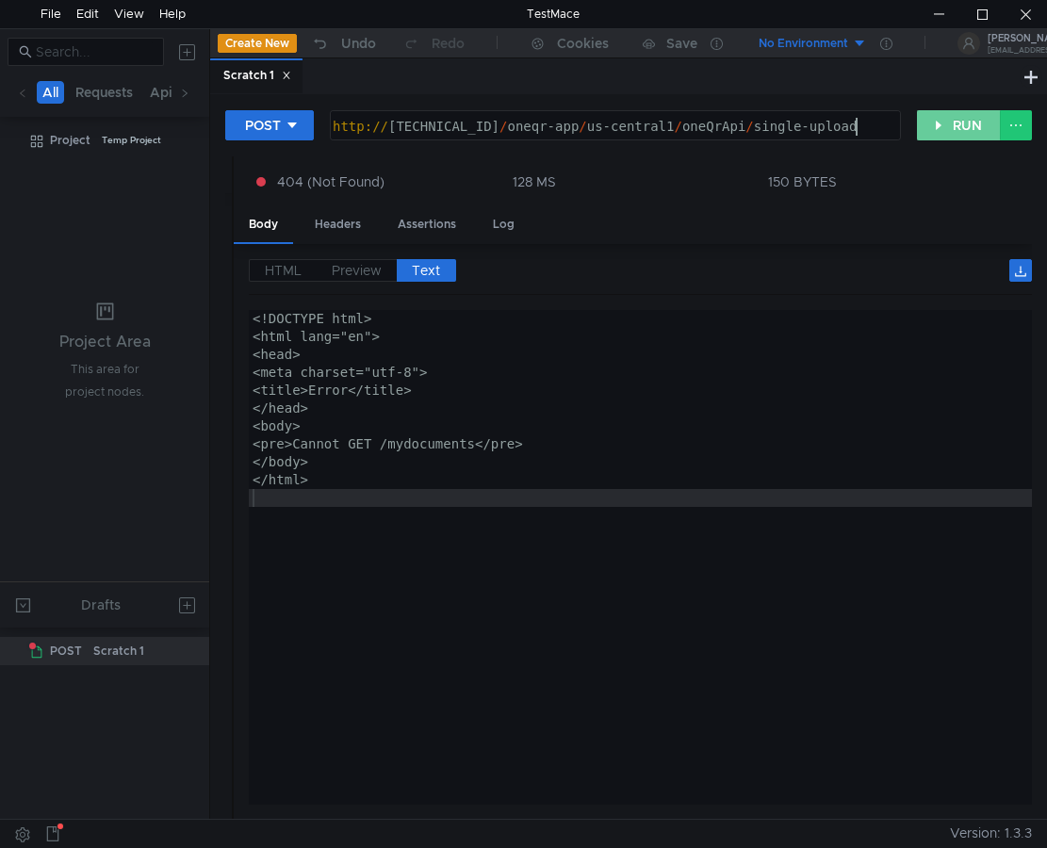
click at [937, 123] on button "RUN" at bounding box center [959, 125] width 84 height 30
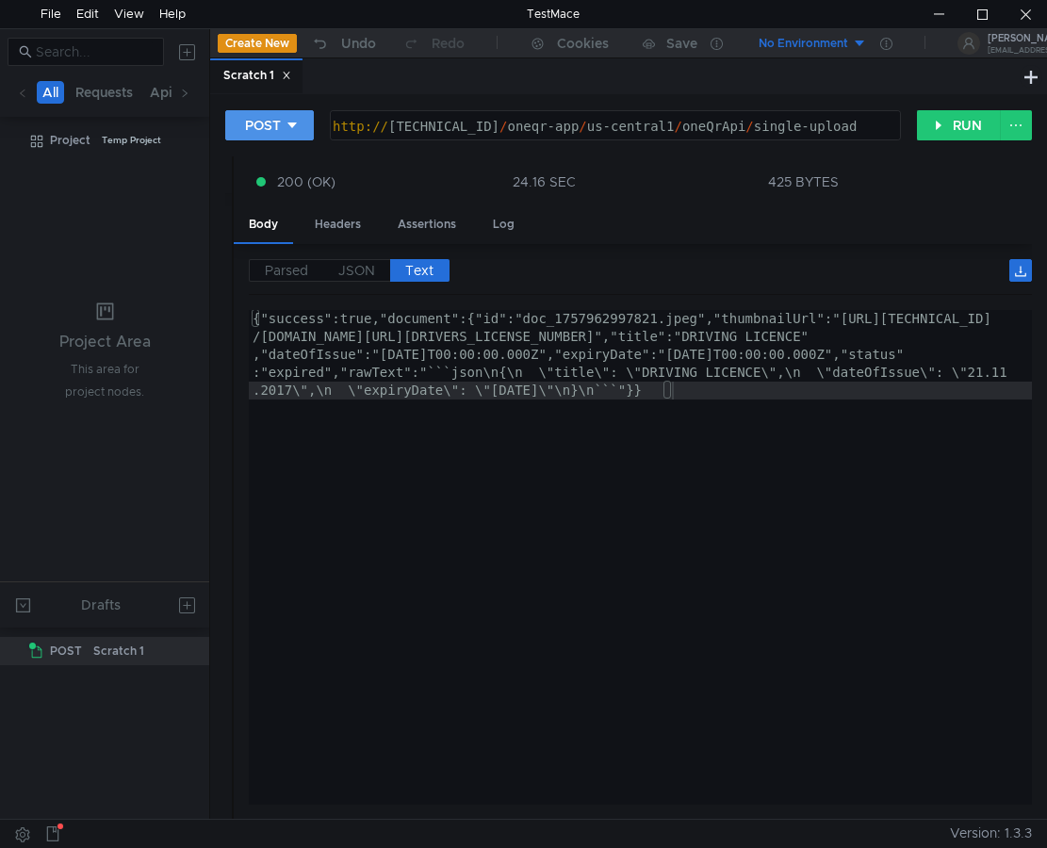
click at [293, 128] on icon at bounding box center [292, 125] width 13 height 13
click at [254, 164] on li "GET" at bounding box center [269, 165] width 89 height 30
drag, startPoint x: 859, startPoint y: 132, endPoint x: 743, endPoint y: 127, distance: 116.0
click at [743, 127] on div "http:// 127.0.0.1:5001 / oneqr-app / us-central1 / oneQrApi / single-upload" at bounding box center [609, 145] width 579 height 54
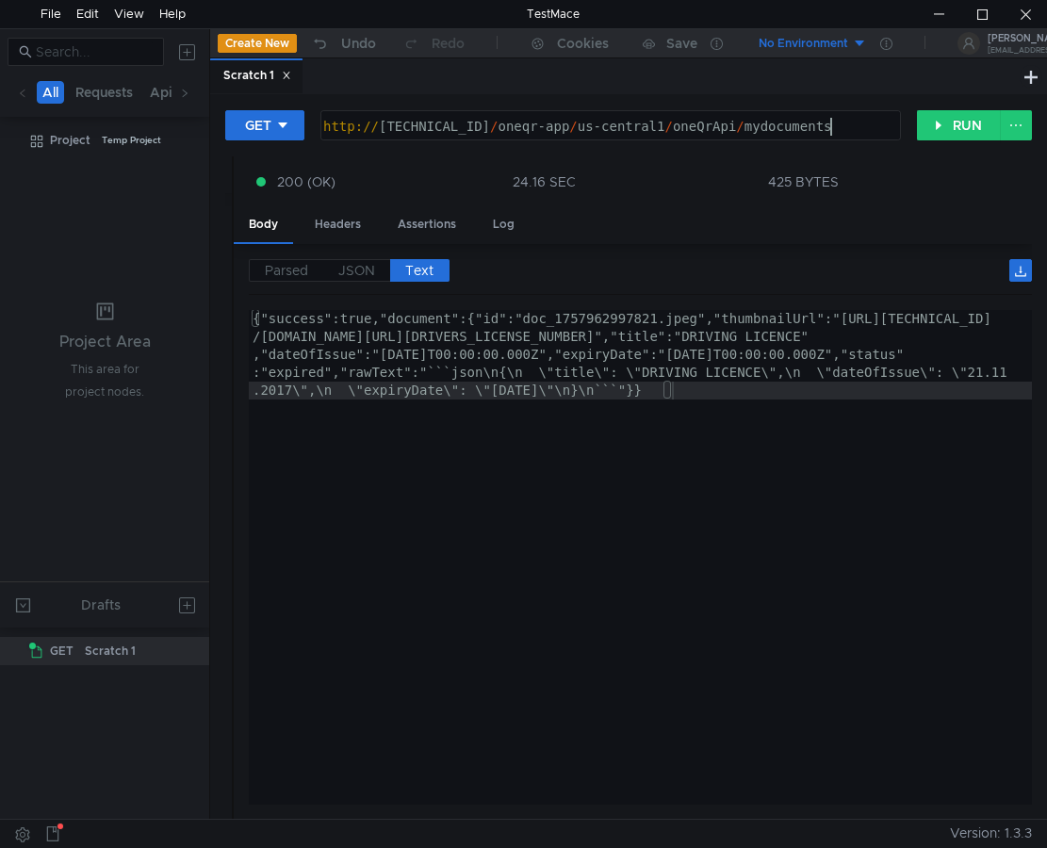
type textarea "[URL][TECHNICAL_ID]"
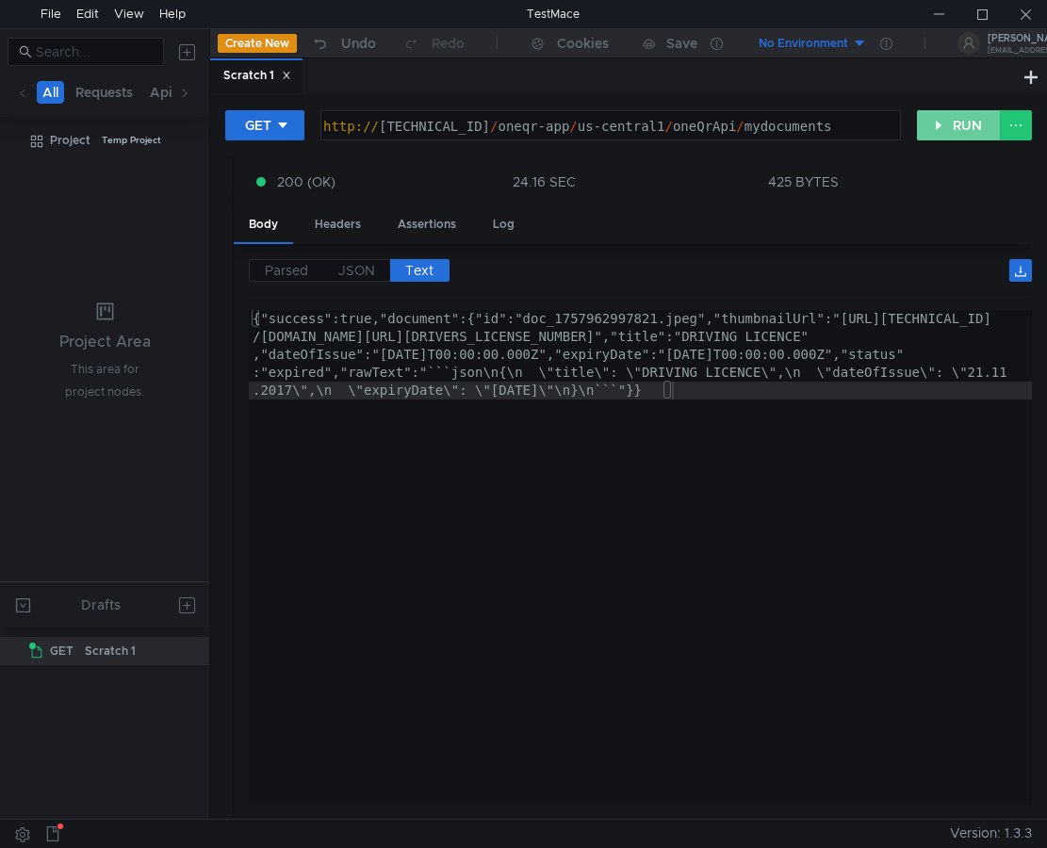
click at [959, 117] on button "RUN" at bounding box center [959, 125] width 84 height 30
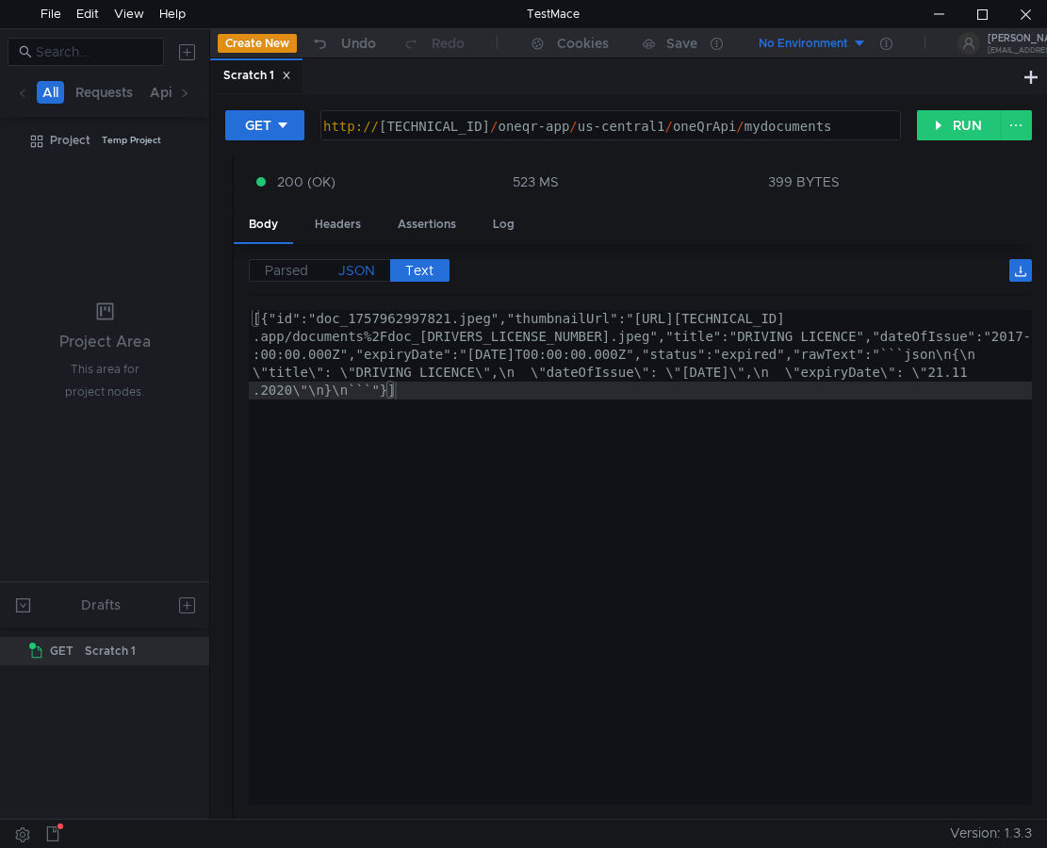
scroll to position [0, 35]
click at [347, 270] on span "JSON" at bounding box center [356, 270] width 37 height 17
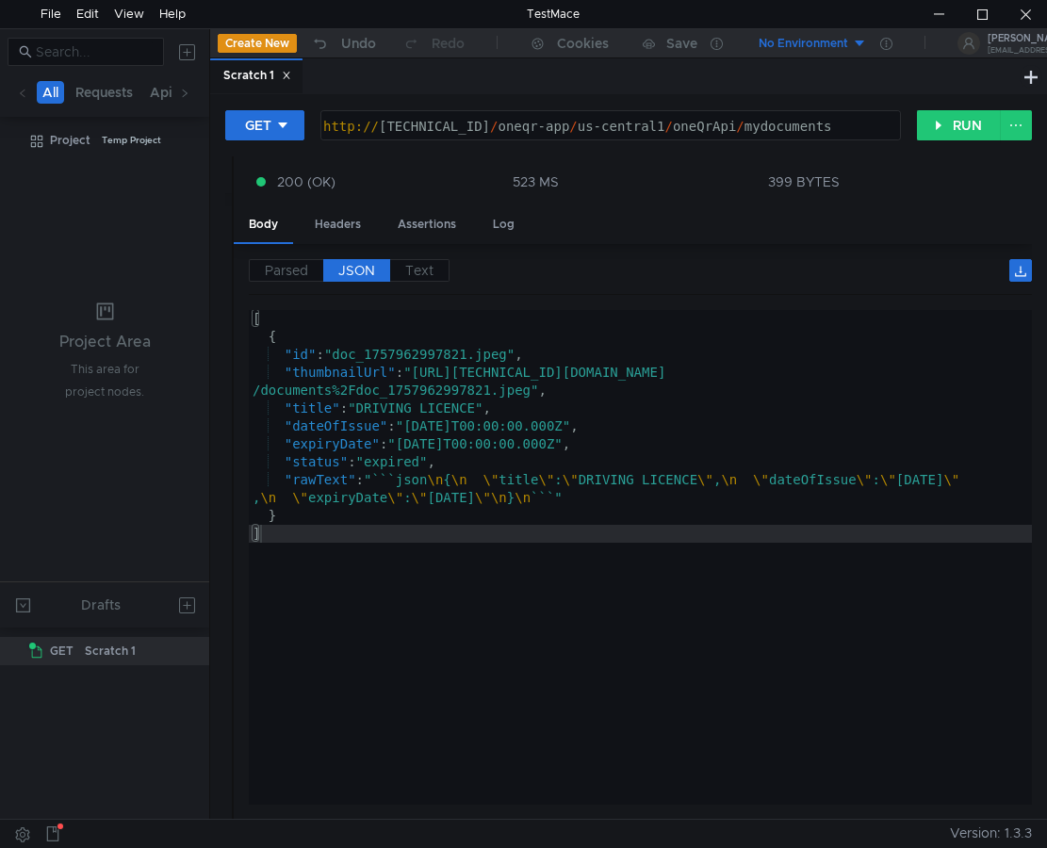
type textarea "]"
click at [465, 629] on div "[ { "id" : "doc_1757962997821.jpeg" , "thumbnailUrl" : "[URL][TECHNICAL_ID][DOM…" at bounding box center [640, 575] width 783 height 531
click at [296, 262] on span "Parsed" at bounding box center [286, 270] width 43 height 17
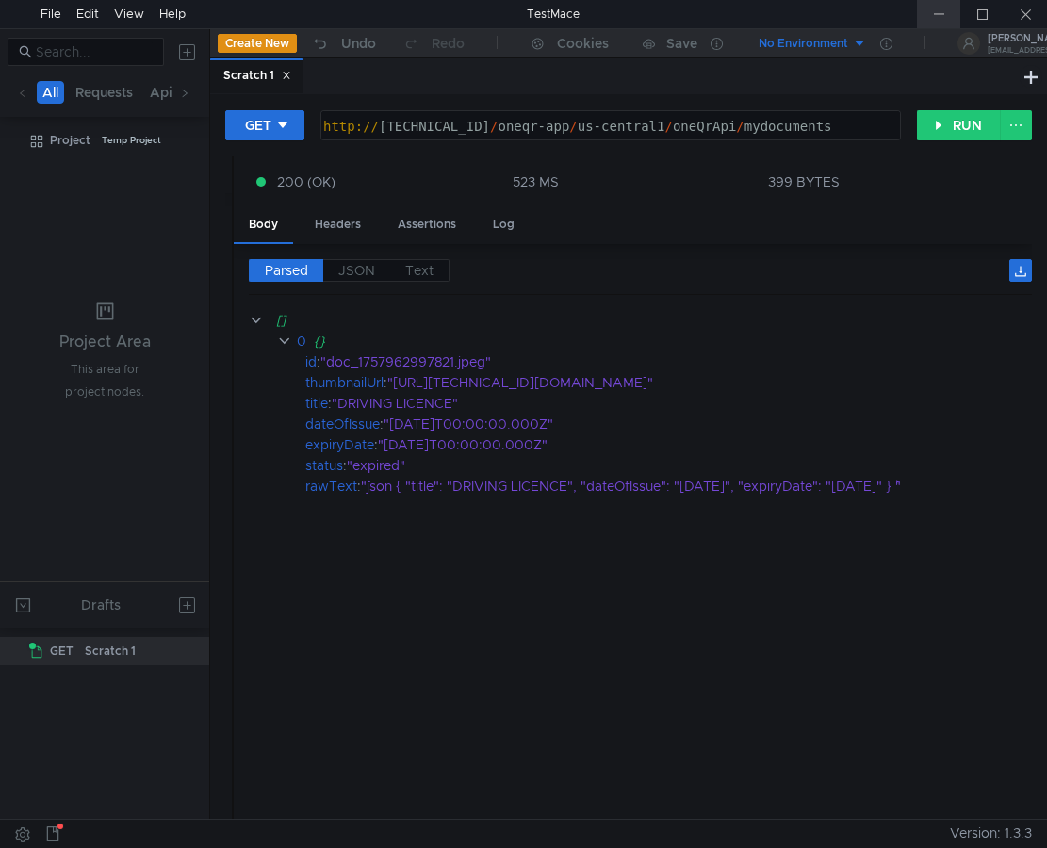
click at [925, 8] on div at bounding box center [938, 14] width 43 height 28
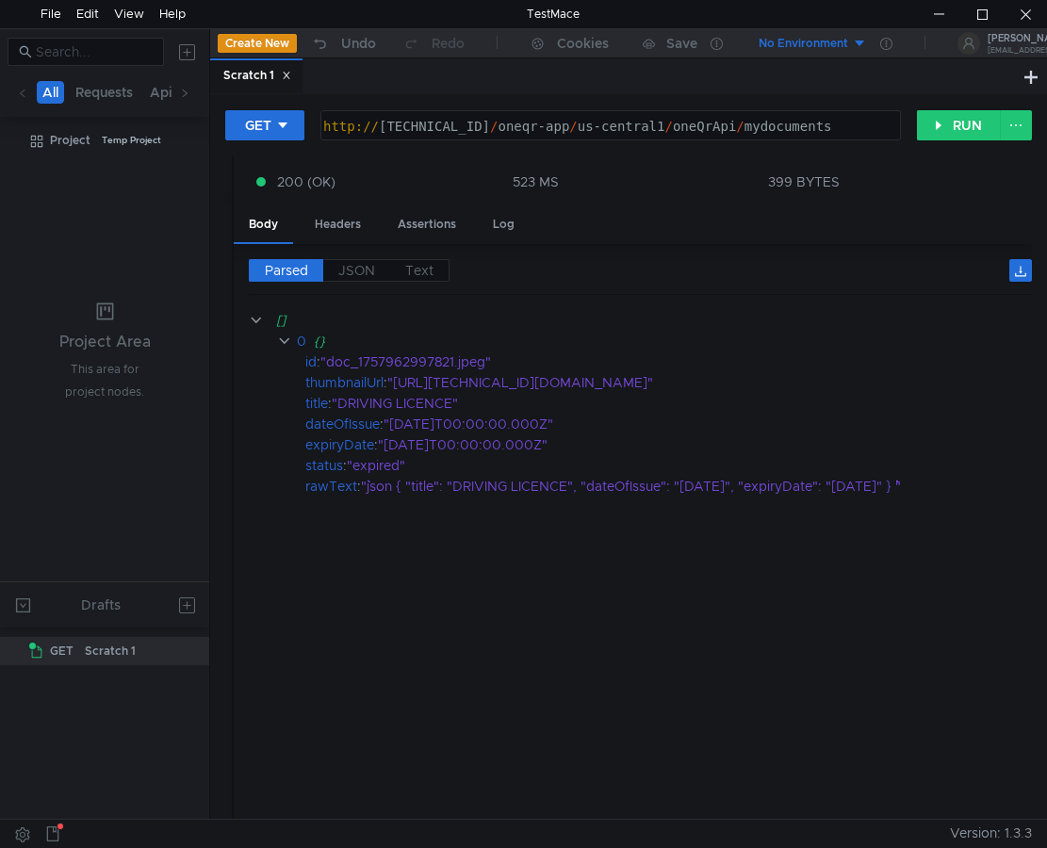
drag, startPoint x: 995, startPoint y: 720, endPoint x: 984, endPoint y: 699, distance: 23.6
click at [995, 720] on cdk-virtual-scroll-viewport "[] 0 {} id : "doc_1757962997821.jpeg" thumbnailUrl : "[URL][TECHNICAL_ID][DOMAI…" at bounding box center [640, 557] width 783 height 495
click at [1030, 15] on div at bounding box center [1025, 14] width 43 height 28
